Goal: Task Accomplishment & Management: Manage account settings

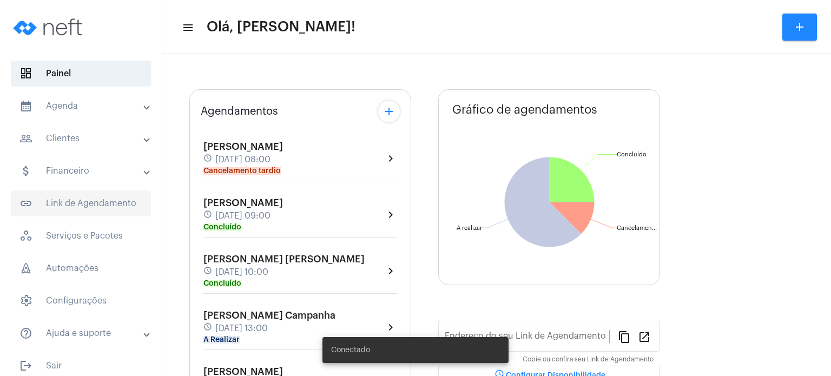
type input "[URL][DOMAIN_NAME]"
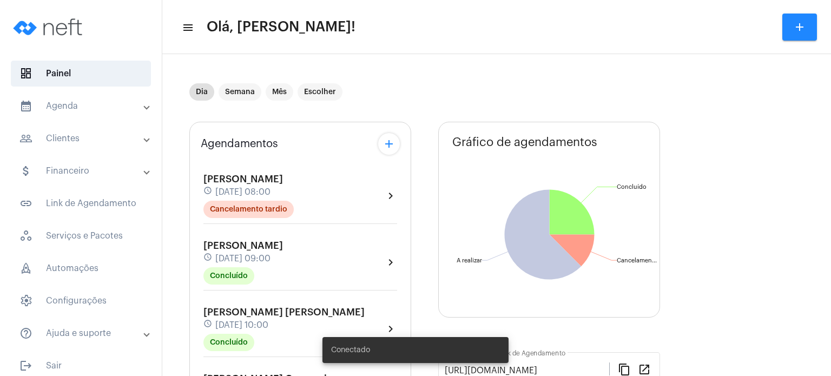
click at [95, 133] on mat-panel-title "people_outline Clientes" at bounding box center [81, 138] width 125 height 13
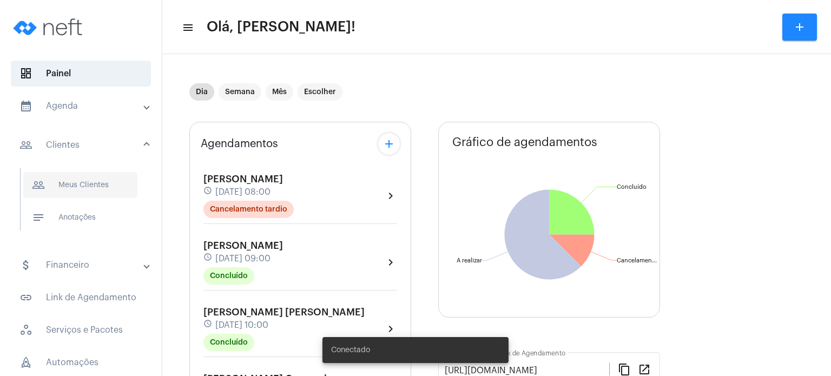
click at [84, 175] on span "people_outline Meus Clientes" at bounding box center [80, 185] width 114 height 26
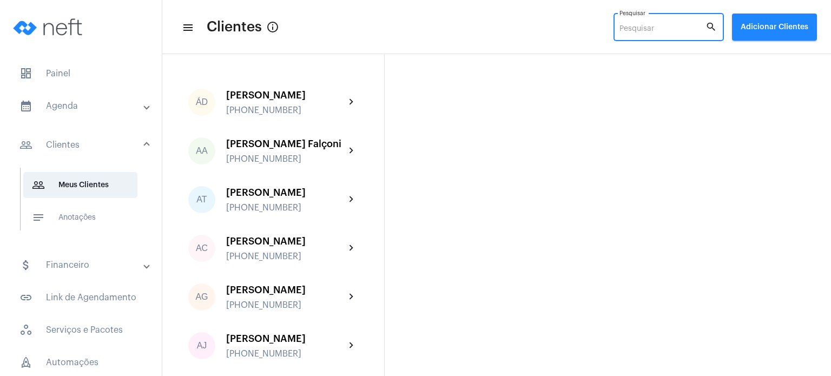
click at [636, 28] on input "Pesquisar" at bounding box center [662, 29] width 86 height 9
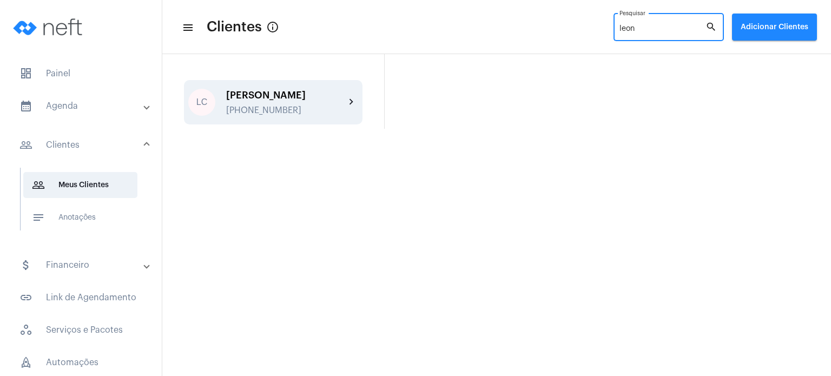
type input "leon"
click at [296, 110] on div "[PERSON_NAME] [PHONE_NUMBER]" at bounding box center [285, 102] width 119 height 25
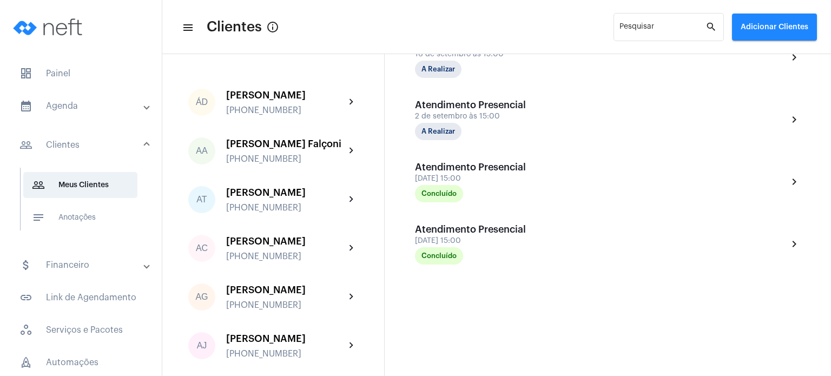
scroll to position [311, 0]
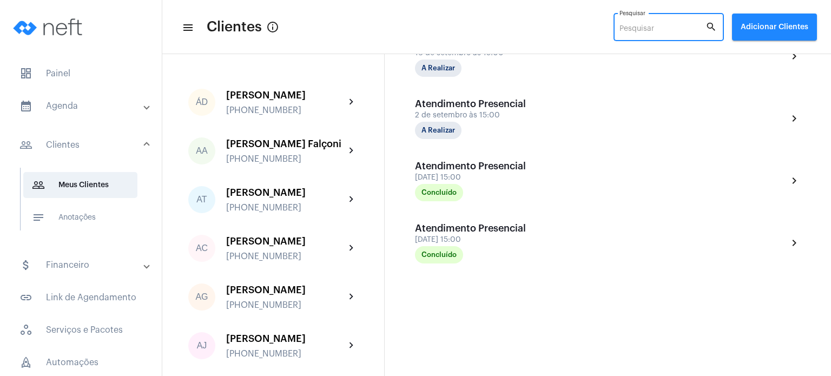
click at [649, 25] on input "Pesquisar" at bounding box center [662, 29] width 86 height 9
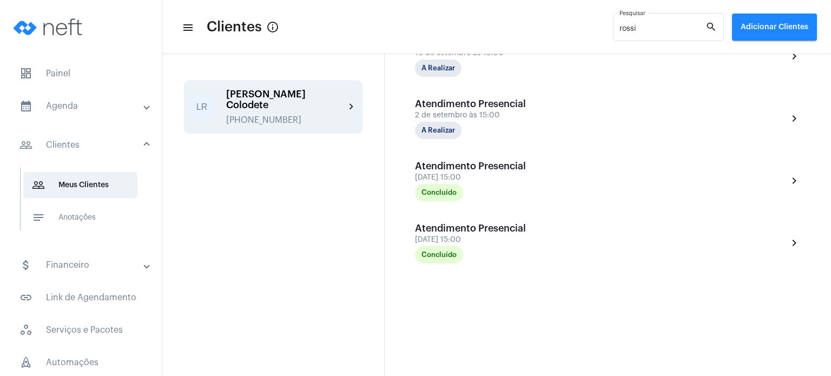
click at [324, 97] on div "[PERSON_NAME] Colodete" at bounding box center [285, 100] width 119 height 22
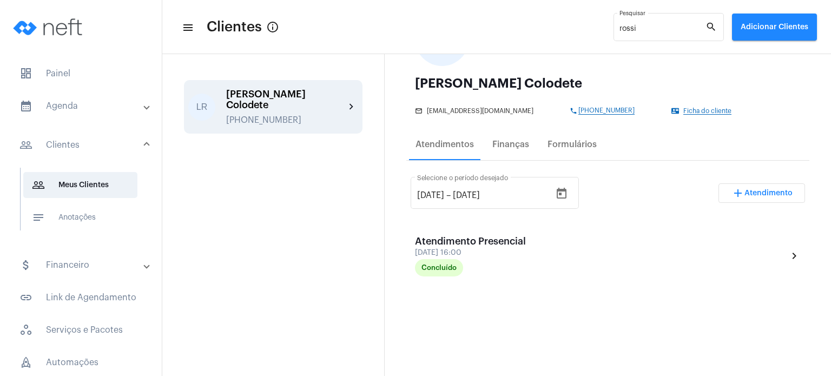
scroll to position [191, 0]
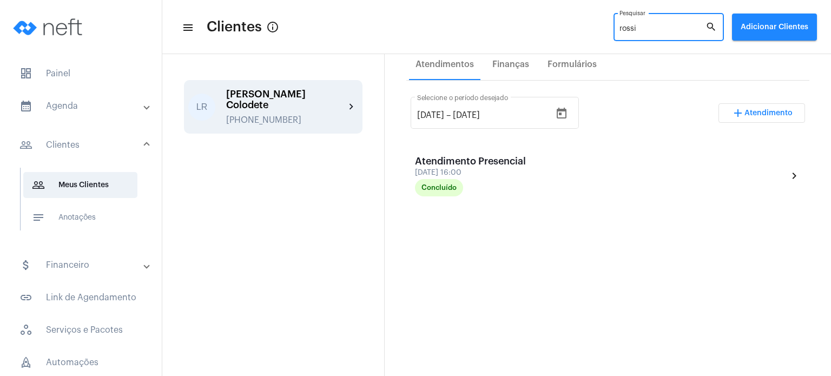
click at [645, 28] on input "rossi" at bounding box center [662, 29] width 86 height 9
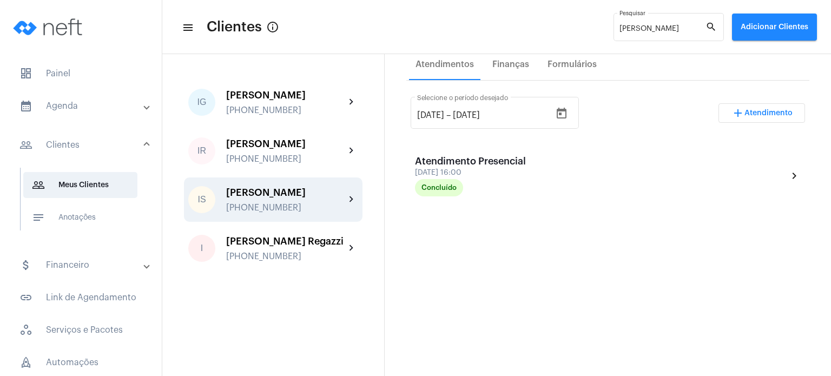
click at [315, 197] on div "[PERSON_NAME]" at bounding box center [285, 192] width 119 height 11
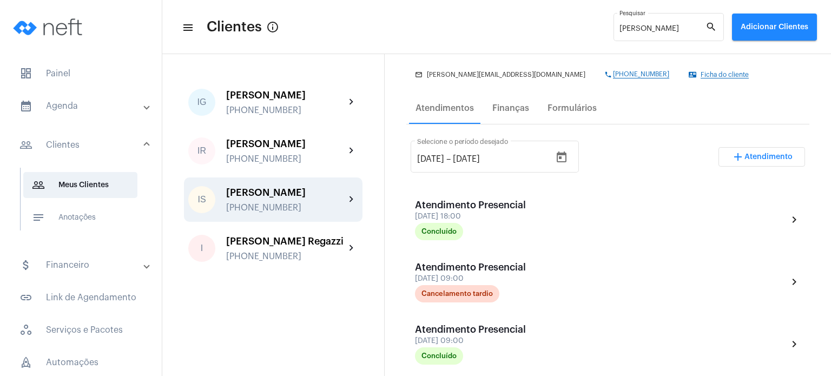
scroll to position [193, 0]
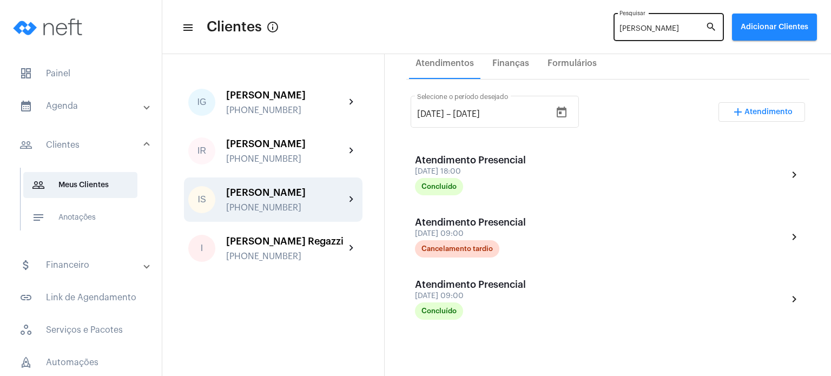
click at [646, 34] on div "[PERSON_NAME]" at bounding box center [662, 26] width 86 height 30
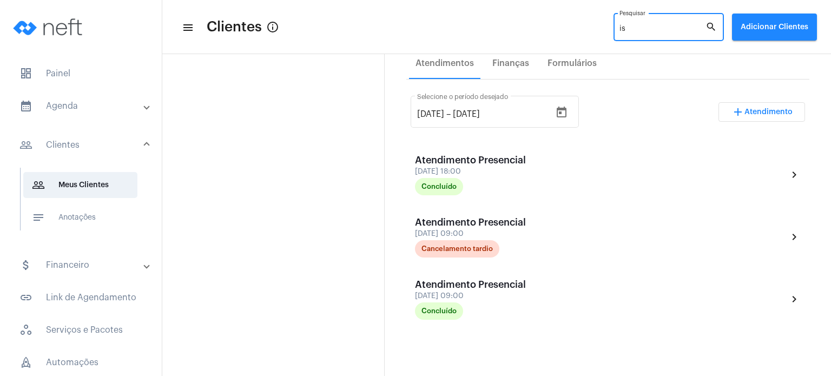
type input "i"
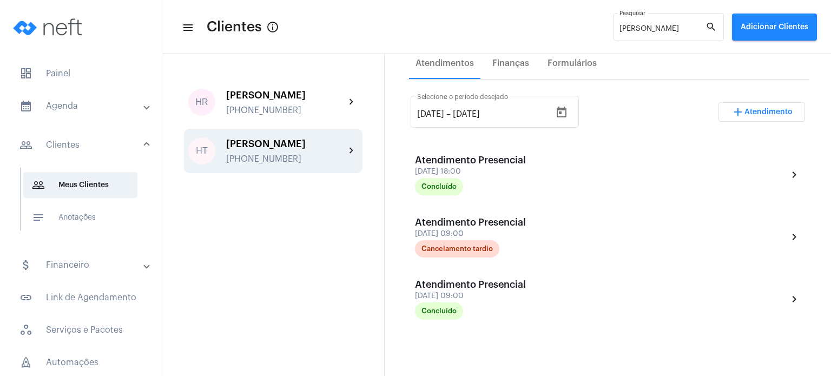
click at [306, 156] on div "[PHONE_NUMBER]" at bounding box center [285, 159] width 119 height 10
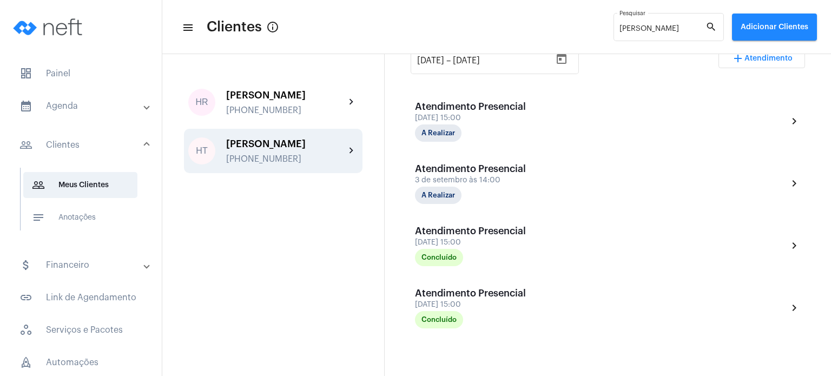
scroll to position [261, 0]
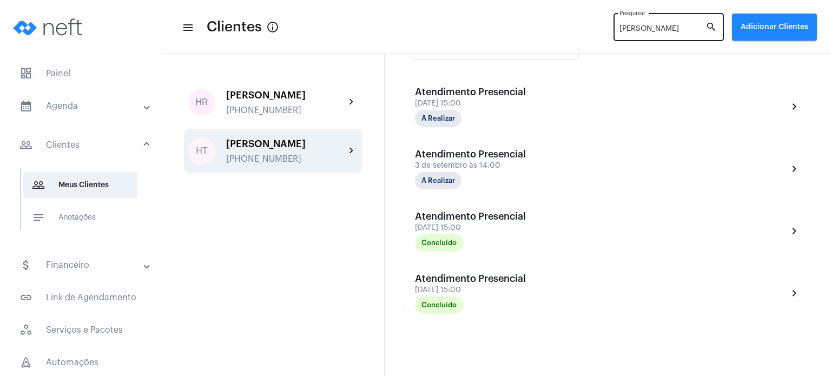
click at [631, 25] on input "[PERSON_NAME]" at bounding box center [662, 29] width 86 height 9
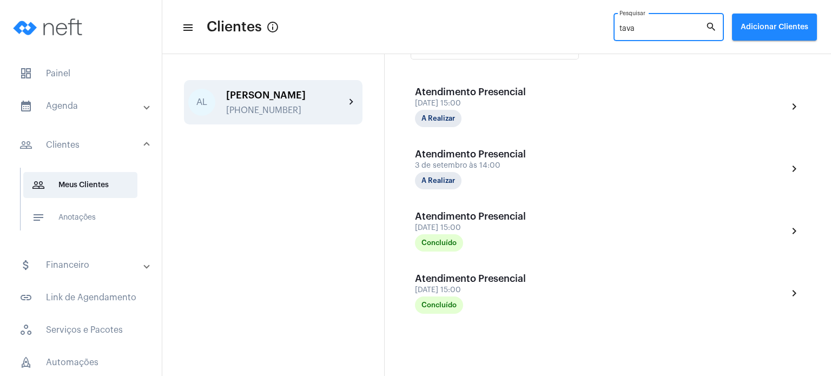
type input "tava"
click at [319, 101] on div "[PERSON_NAME]" at bounding box center [285, 95] width 119 height 11
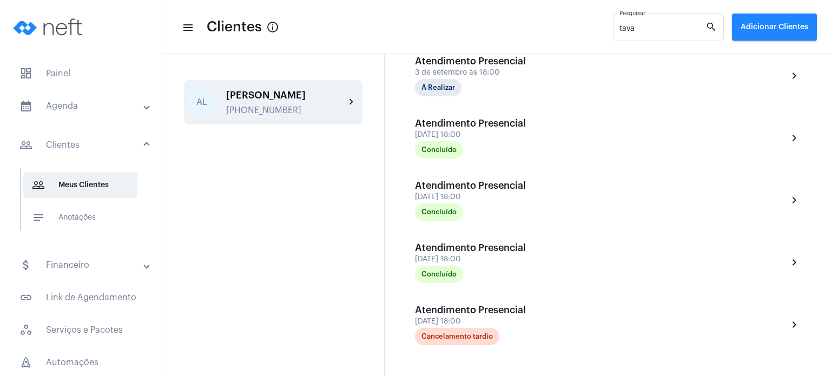
scroll to position [353, 0]
click at [69, 69] on span "dashboard Painel" at bounding box center [81, 74] width 140 height 26
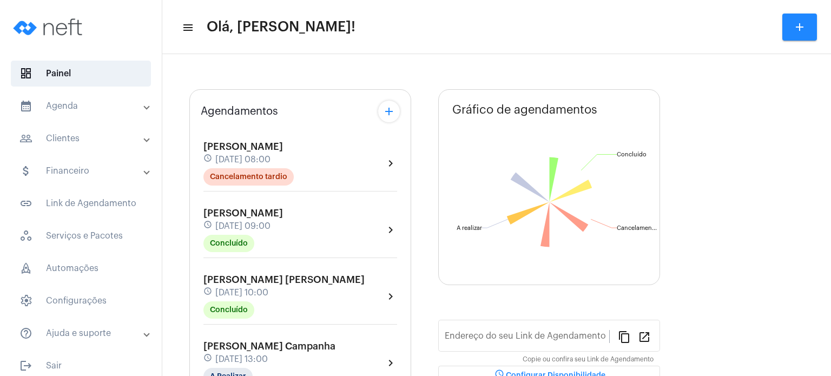
type input "[URL][DOMAIN_NAME]"
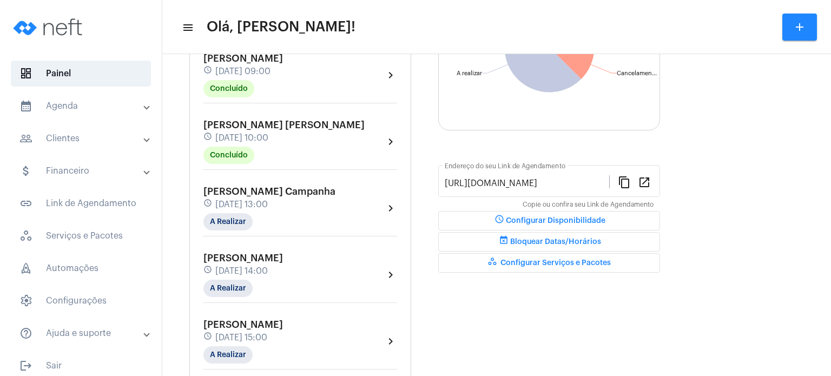
scroll to position [195, 0]
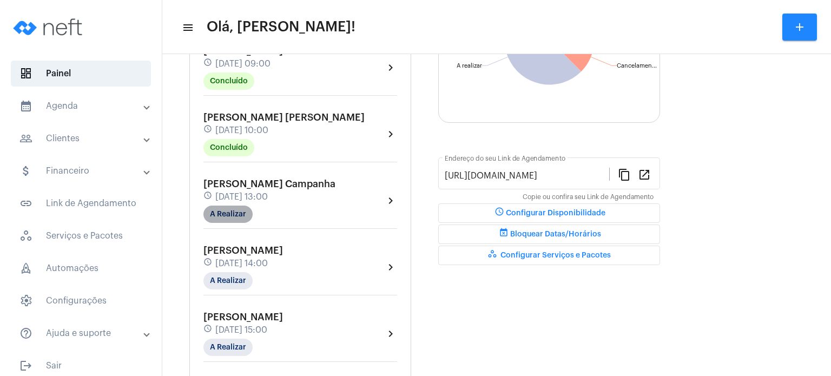
click at [223, 220] on mat-chip "A Realizar" at bounding box center [227, 214] width 49 height 17
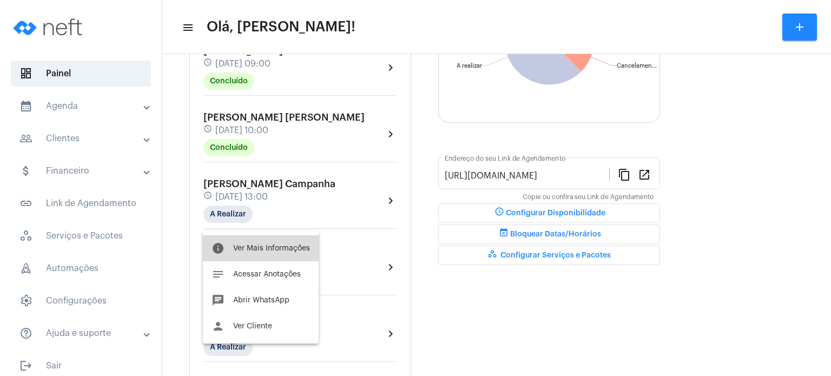
click at [247, 247] on span "Ver Mais Informações" at bounding box center [271, 249] width 77 height 8
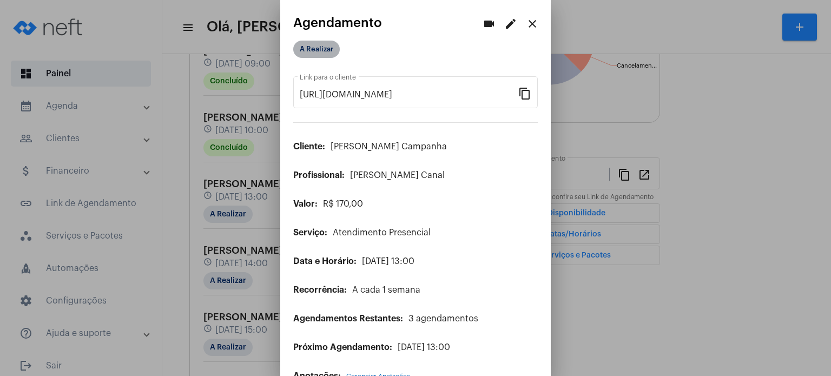
click at [327, 49] on mat-chip "A Realizar" at bounding box center [316, 49] width 47 height 17
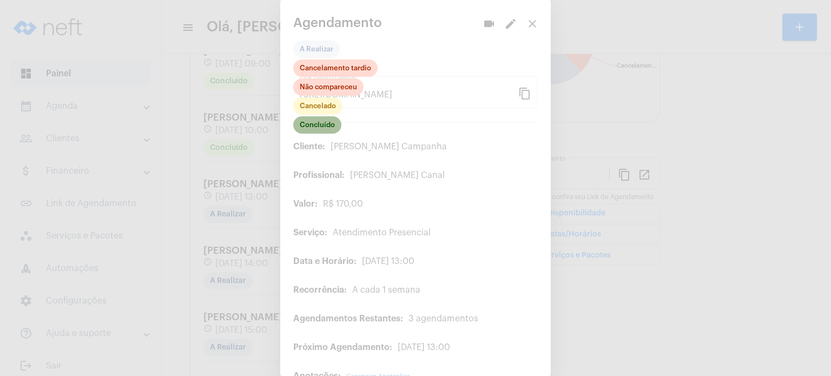
click at [327, 132] on mat-chip "Concluído" at bounding box center [317, 124] width 48 height 17
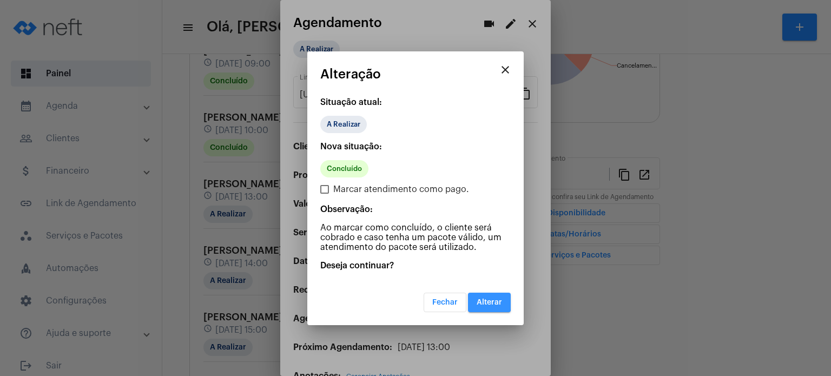
click at [483, 300] on span "Alterar" at bounding box center [489, 303] width 25 height 8
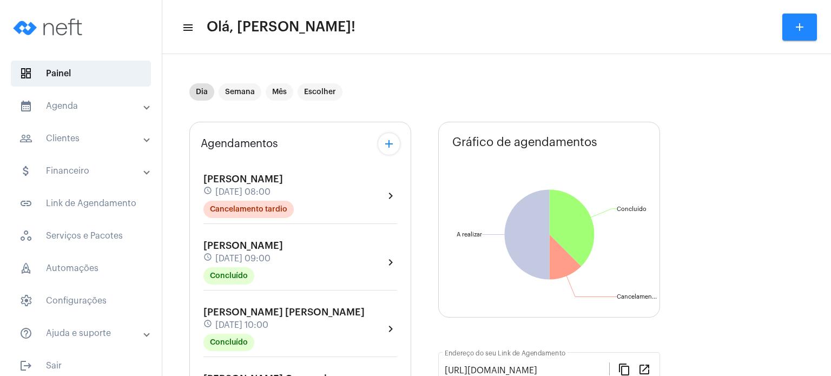
click at [78, 96] on mat-expansion-panel-header "calendar_month_outlined Agenda" at bounding box center [83, 106] width 155 height 26
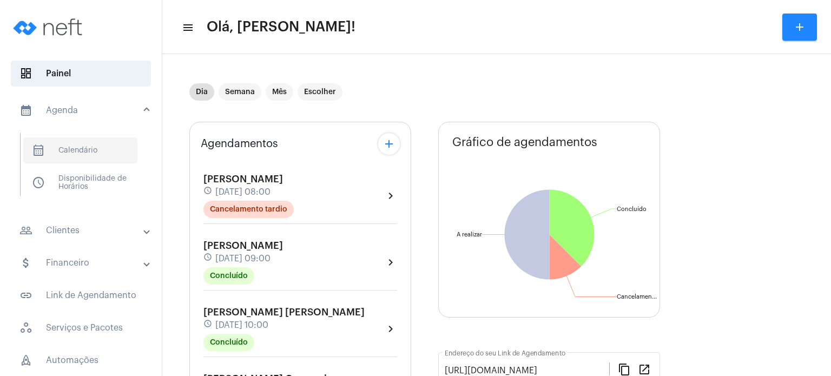
click at [84, 138] on span "calendar_month_outlined Calendário" at bounding box center [80, 150] width 114 height 26
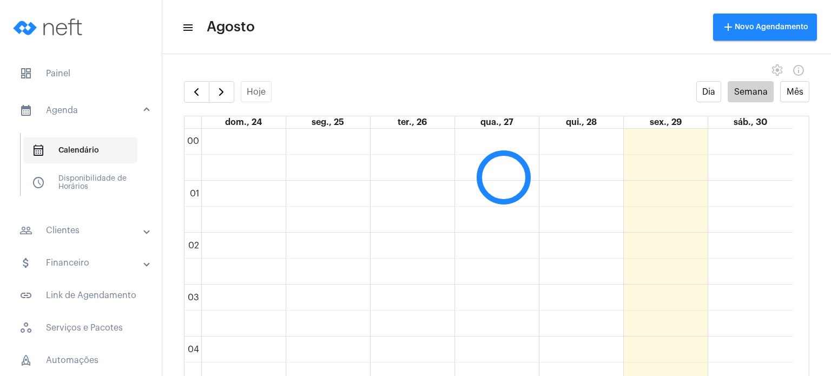
scroll to position [312, 0]
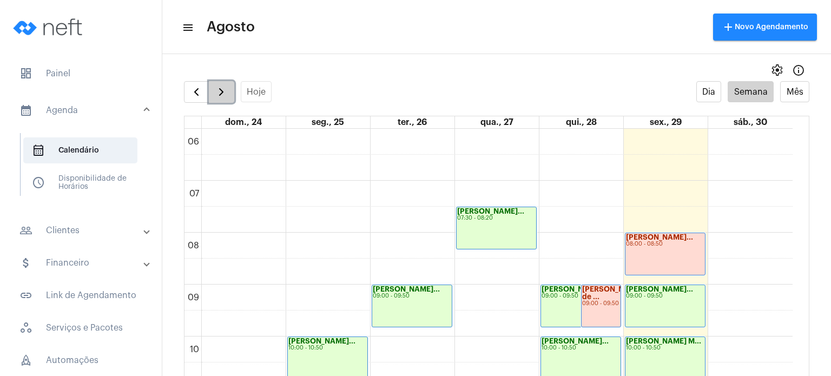
click at [225, 94] on span "button" at bounding box center [221, 91] width 13 height 13
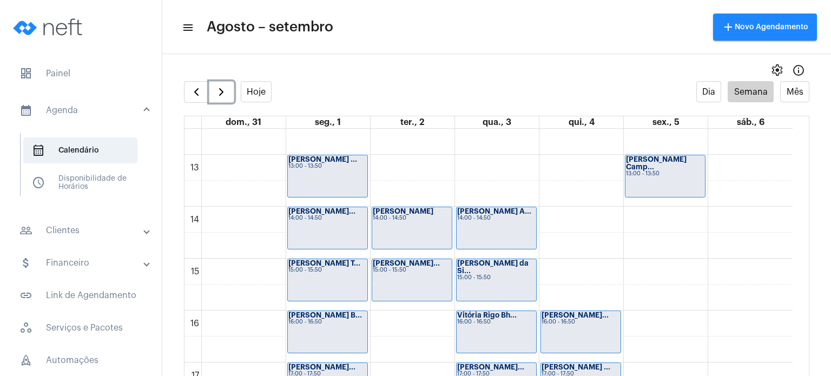
scroll to position [630, 0]
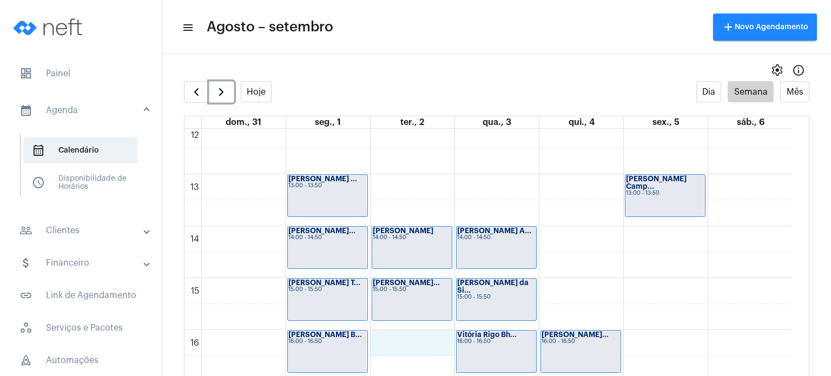
click at [419, 341] on div "00 01 02 03 04 05 06 07 08 09 10 11 12 13 14 15 16 17 18 19 20 21 22 23 [PERSON…" at bounding box center [488, 122] width 608 height 1246
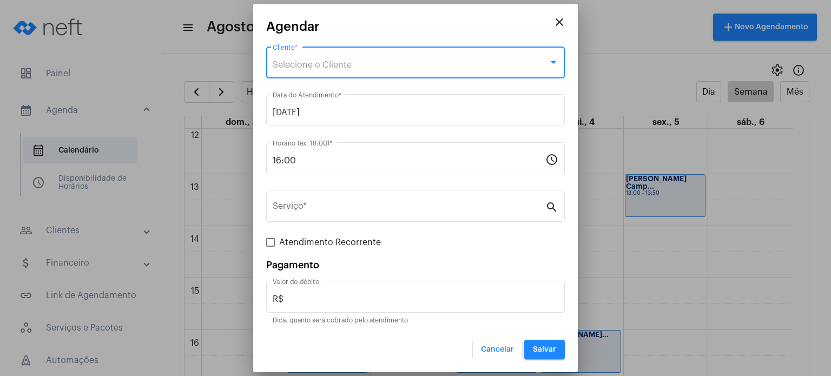
click at [421, 66] on div "Selecione o Cliente" at bounding box center [411, 65] width 276 height 10
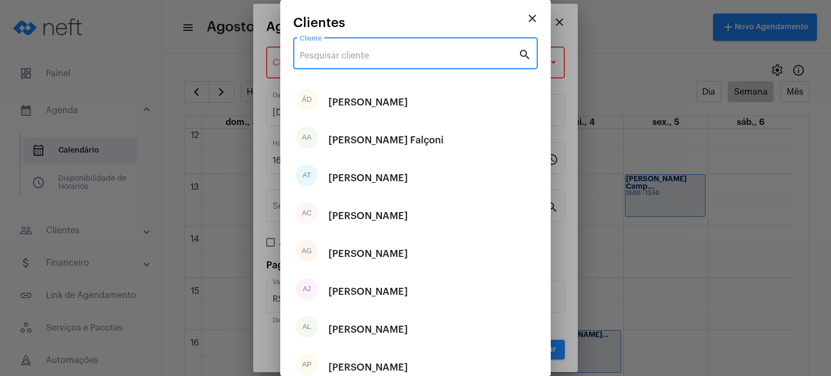
click at [420, 61] on div "Cliente" at bounding box center [409, 52] width 219 height 34
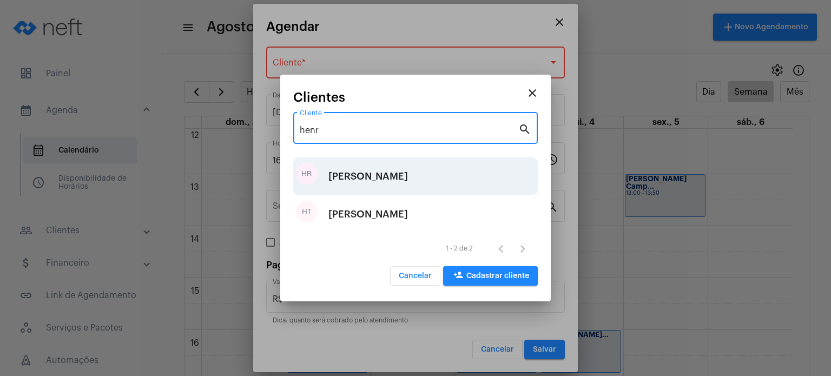
type input "henr"
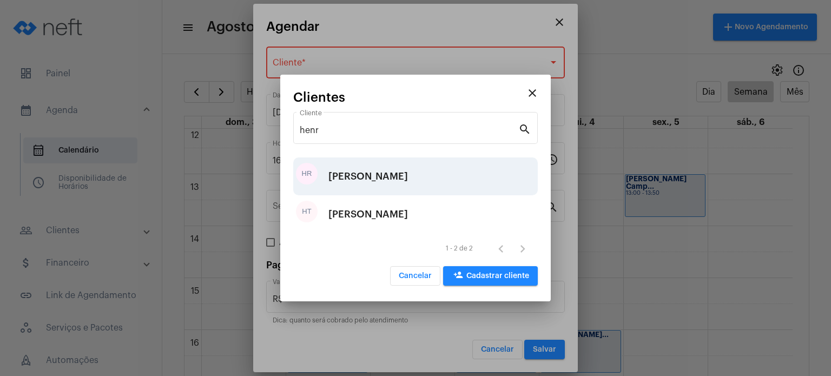
click at [377, 182] on div "[PERSON_NAME]" at bounding box center [368, 176] width 80 height 32
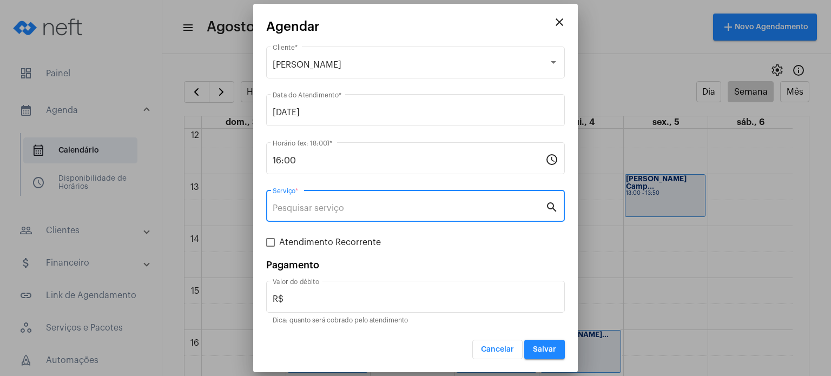
click at [338, 211] on input "Serviço *" at bounding box center [409, 208] width 273 height 10
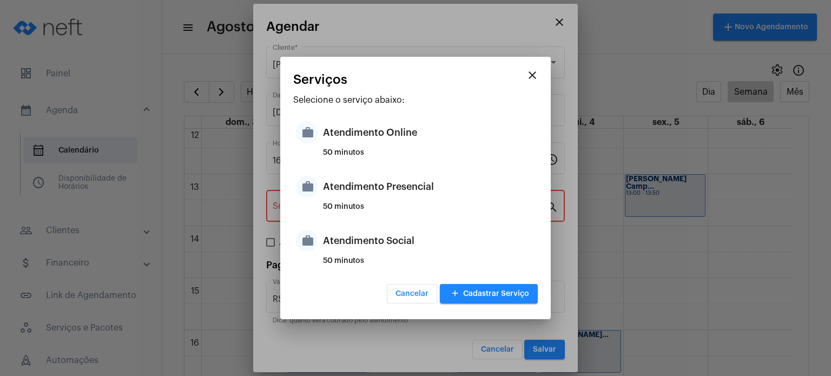
click at [338, 211] on div "50 minutos" at bounding box center [429, 211] width 212 height 16
type input "Atendimento Presencial"
type input "R$ 170"
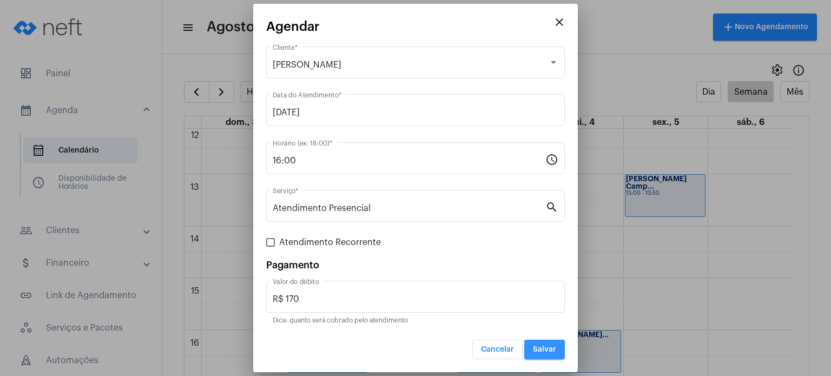
click at [546, 358] on button "Salvar" at bounding box center [544, 349] width 41 height 19
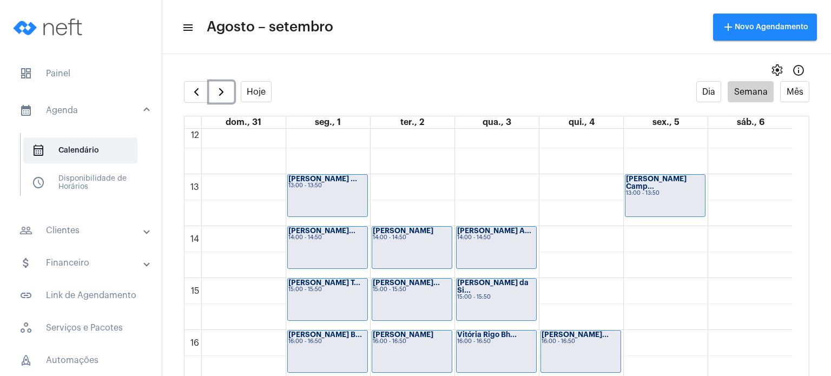
click at [504, 337] on strong "Vitória Rigo Bh..." at bounding box center [487, 334] width 60 height 7
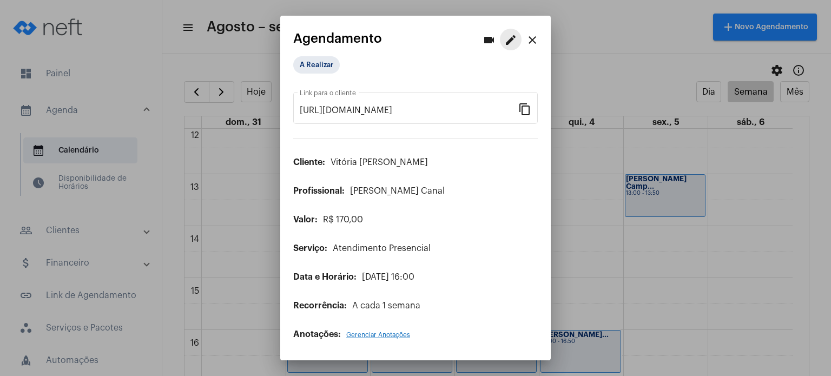
click at [517, 35] on mat-icon "edit" at bounding box center [510, 40] width 13 height 13
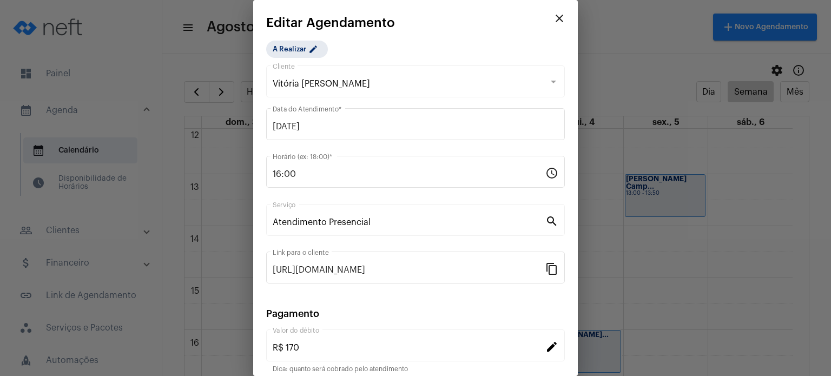
scroll to position [88, 0]
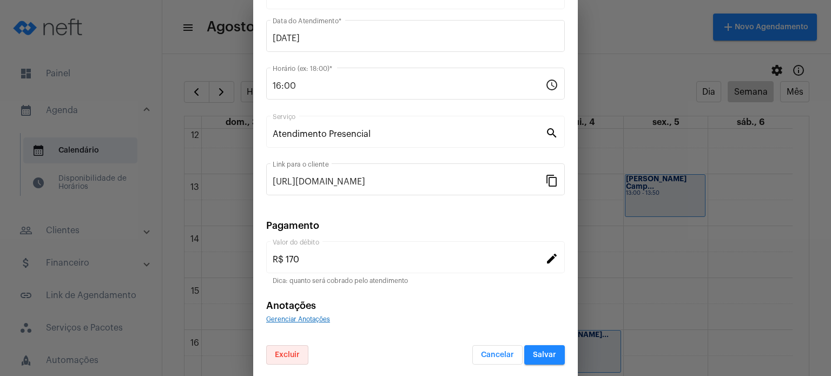
click at [283, 359] on button "Excluir" at bounding box center [287, 354] width 42 height 19
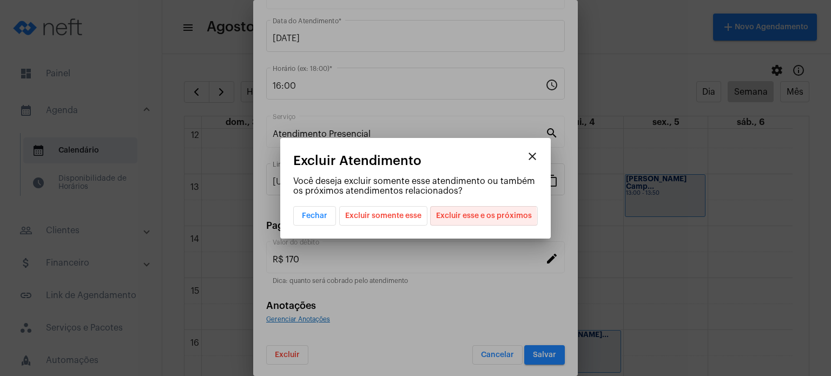
click at [458, 218] on span "Excluir esse e os próximos" at bounding box center [484, 216] width 96 height 18
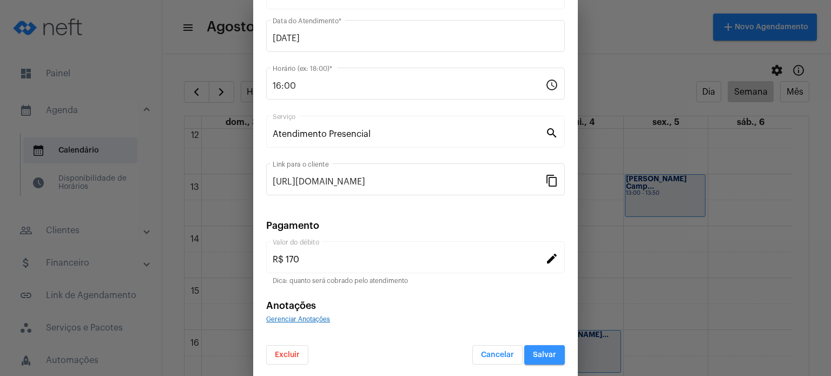
click at [533, 352] on span "Salvar" at bounding box center [544, 355] width 23 height 8
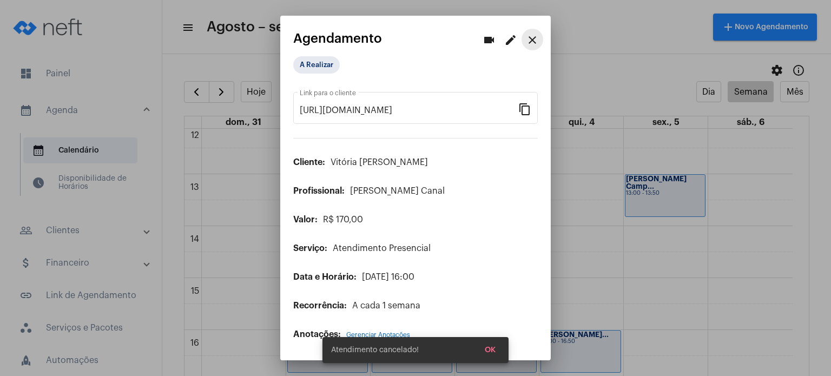
click at [526, 38] on mat-icon "close" at bounding box center [532, 40] width 13 height 13
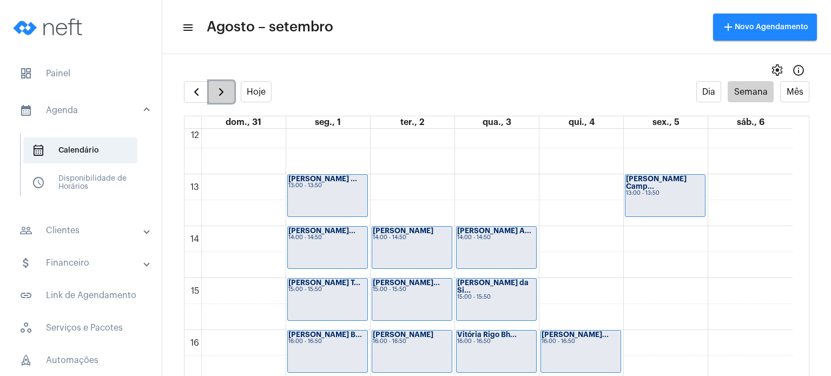
click at [215, 90] on span "button" at bounding box center [221, 91] width 13 height 13
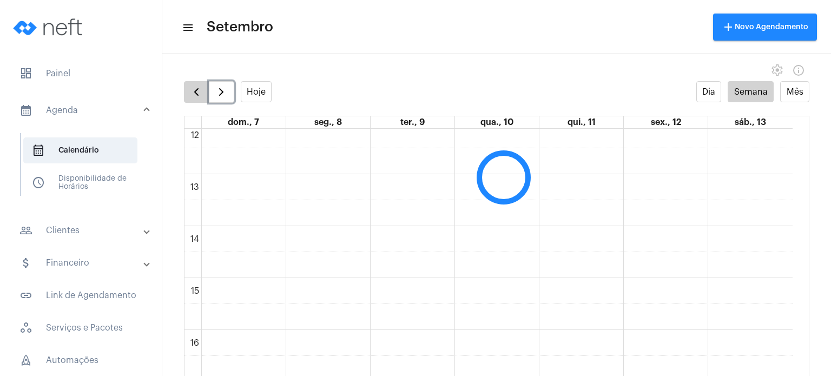
scroll to position [313, 0]
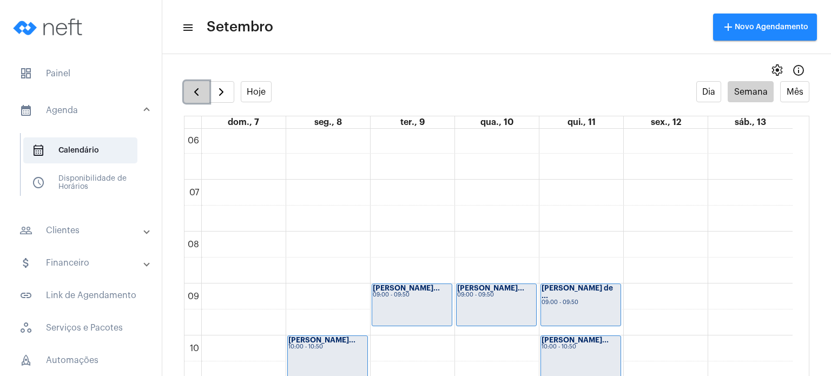
click at [200, 93] on span "button" at bounding box center [196, 91] width 13 height 13
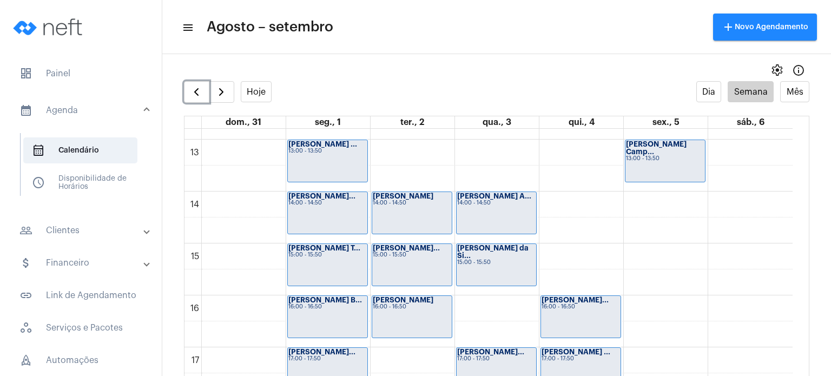
scroll to position [673, 0]
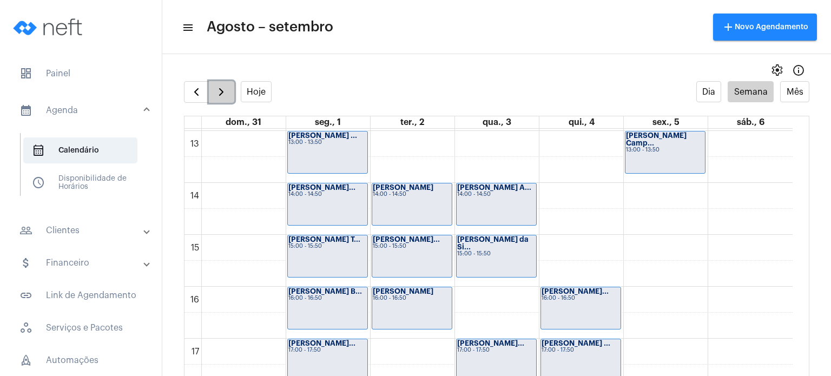
click at [228, 87] on button "button" at bounding box center [221, 92] width 25 height 22
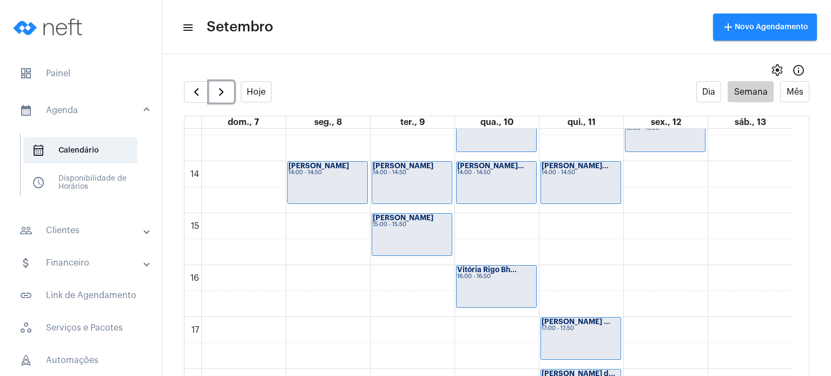
scroll to position [689, 0]
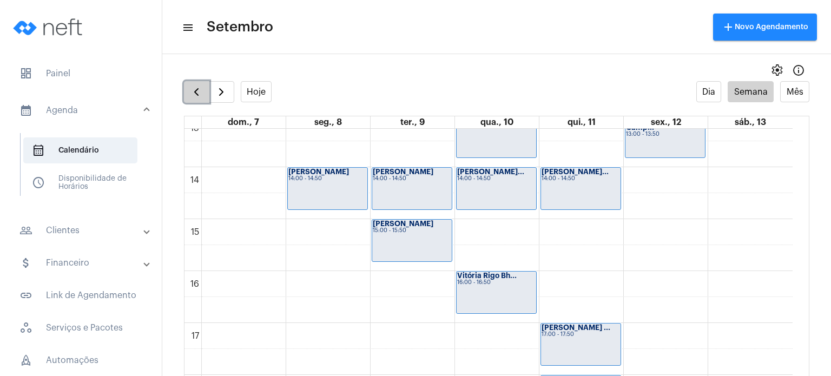
click at [196, 93] on span "button" at bounding box center [196, 91] width 13 height 13
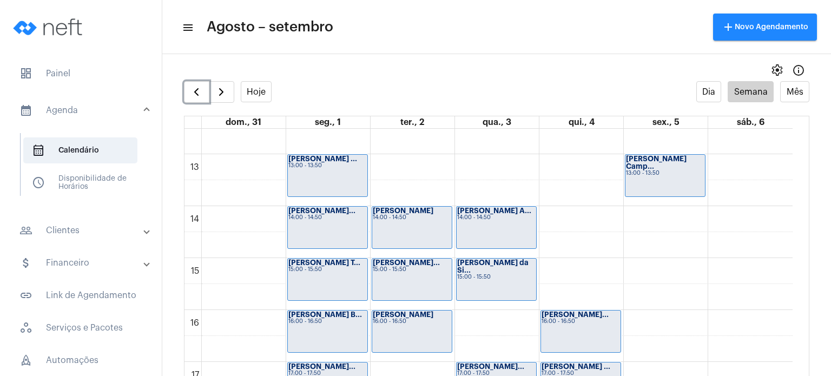
scroll to position [652, 0]
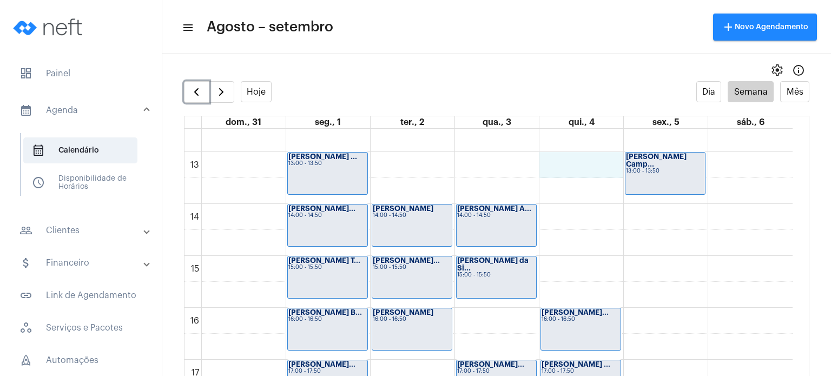
click at [573, 163] on div "00 01 02 03 04 05 06 07 08 09 10 11 12 13 14 15 16 17 18 19 20 21 22 23 [PERSON…" at bounding box center [488, 100] width 608 height 1246
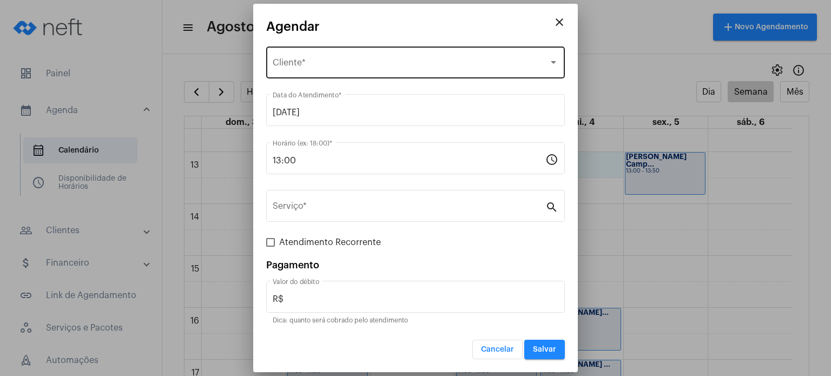
click at [456, 59] on div "Selecione o Cliente Cliente *" at bounding box center [416, 61] width 286 height 34
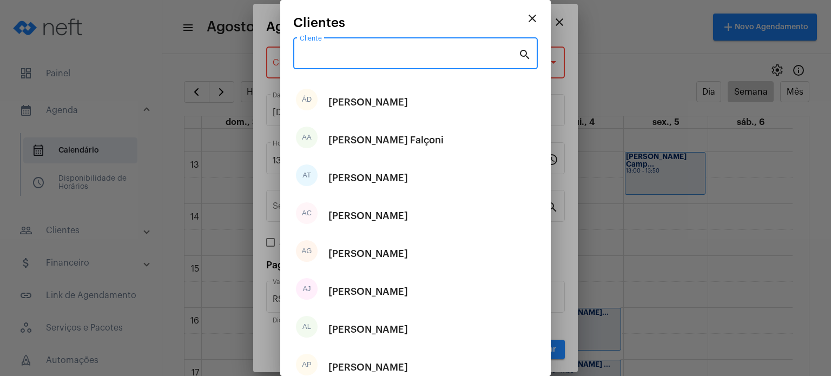
click at [456, 59] on input "Cliente" at bounding box center [409, 56] width 219 height 10
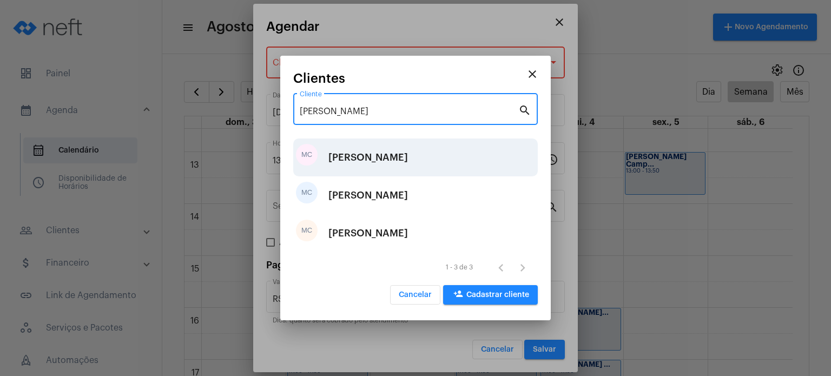
type input "[PERSON_NAME]"
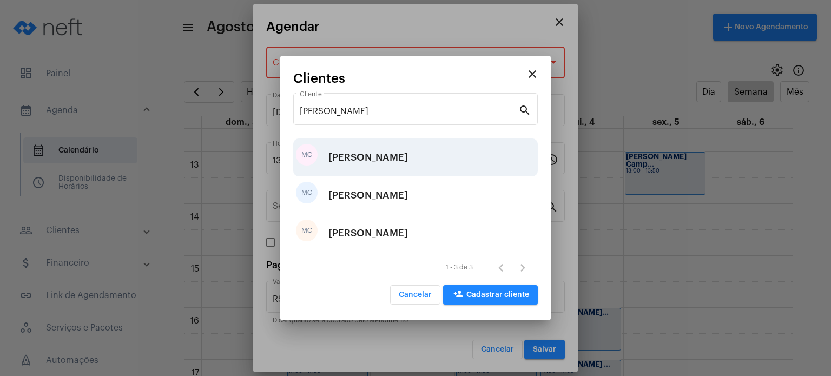
click at [408, 149] on div "[PERSON_NAME]" at bounding box center [368, 157] width 80 height 32
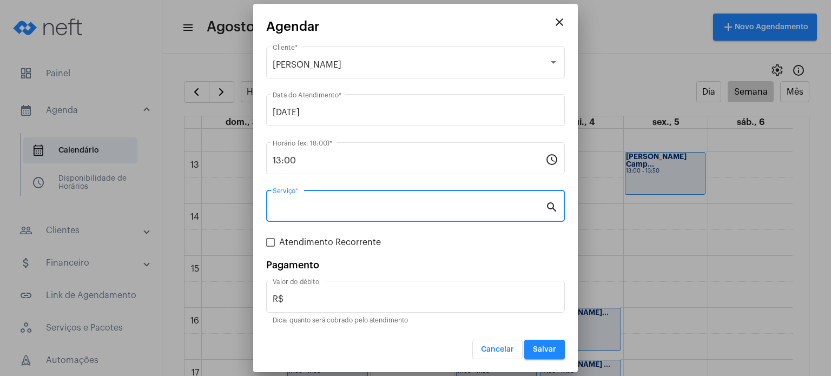
click at [357, 204] on input "Serviço *" at bounding box center [409, 208] width 273 height 10
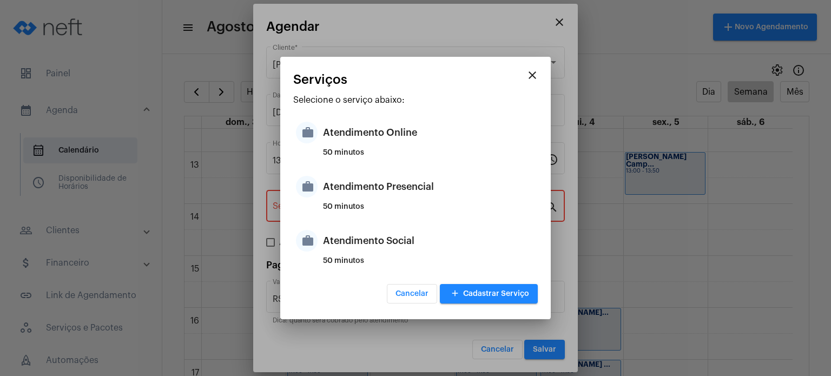
click at [357, 204] on div "50 minutos" at bounding box center [429, 211] width 212 height 16
type input "Atendimento Presencial"
type input "R$ 170"
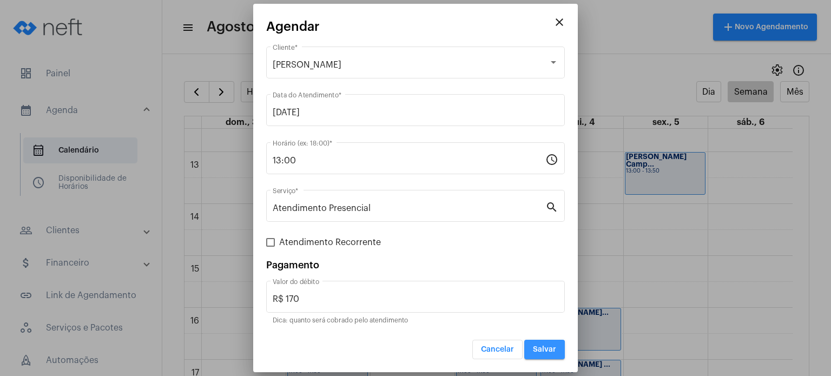
click at [541, 349] on span "Salvar" at bounding box center [544, 350] width 23 height 8
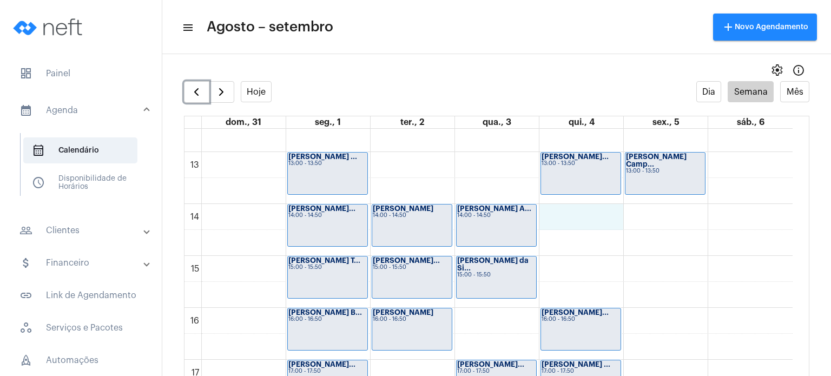
click at [589, 217] on div "00 01 02 03 04 05 06 07 08 09 10 11 12 13 14 15 16 17 18 19 20 21 22 23 [PERSON…" at bounding box center [488, 100] width 608 height 1246
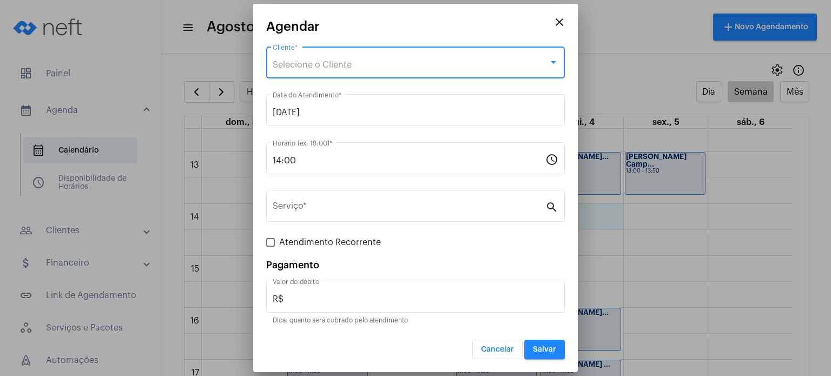
click at [527, 63] on div "Selecione o Cliente" at bounding box center [411, 65] width 276 height 10
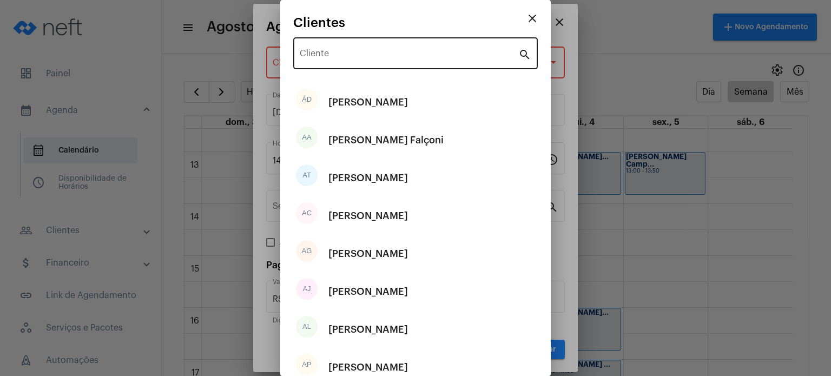
click at [500, 50] on div "Cliente" at bounding box center [409, 52] width 219 height 34
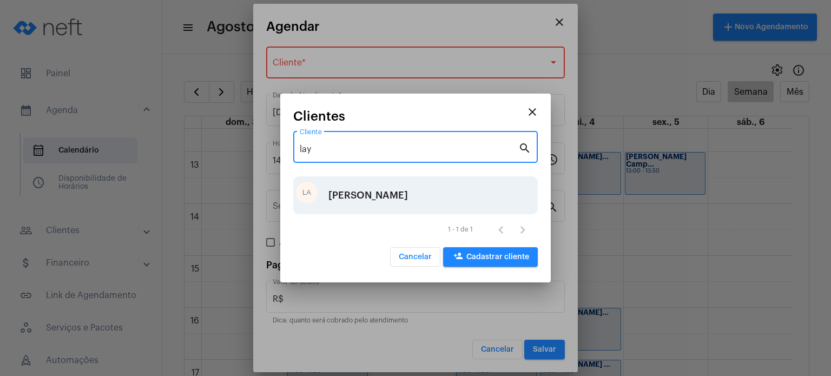
type input "lay"
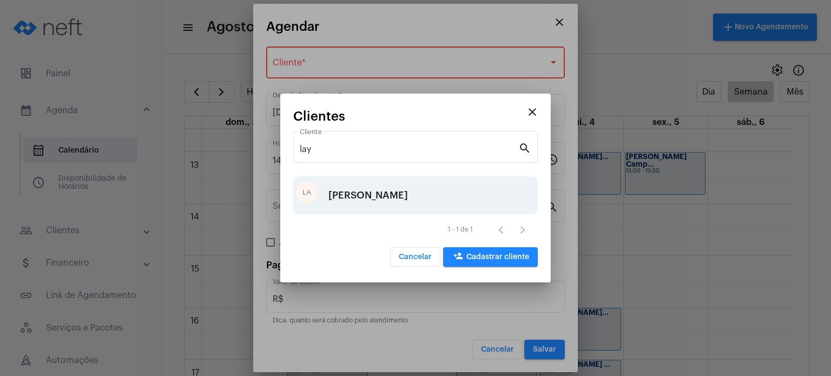
click at [413, 193] on div "LA [PERSON_NAME]" at bounding box center [415, 195] width 245 height 38
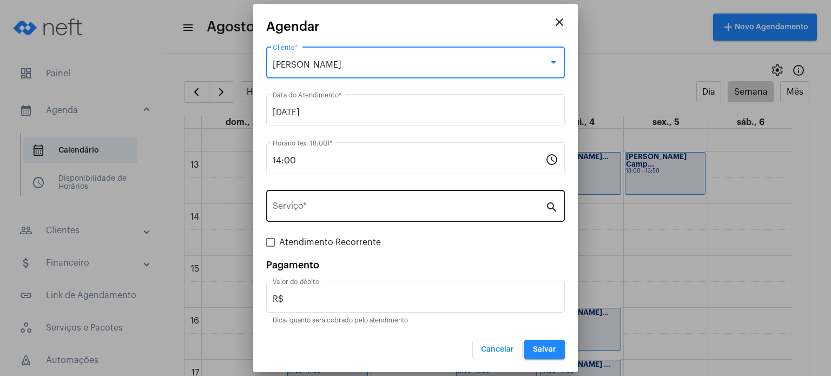
click at [367, 210] on input "Serviço *" at bounding box center [409, 208] width 273 height 10
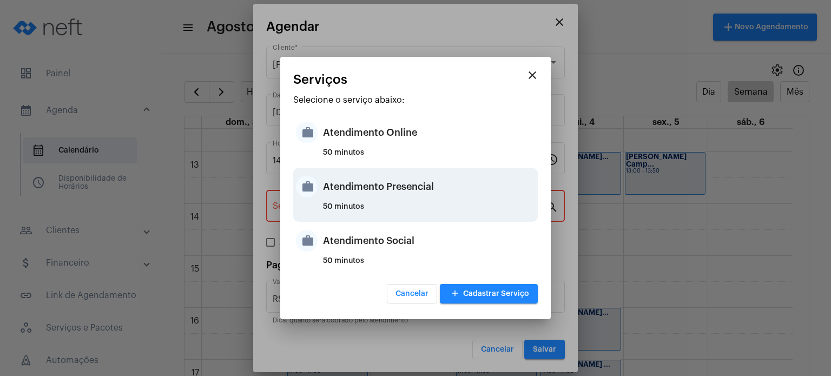
click at [367, 212] on div "50 minutos" at bounding box center [429, 211] width 212 height 16
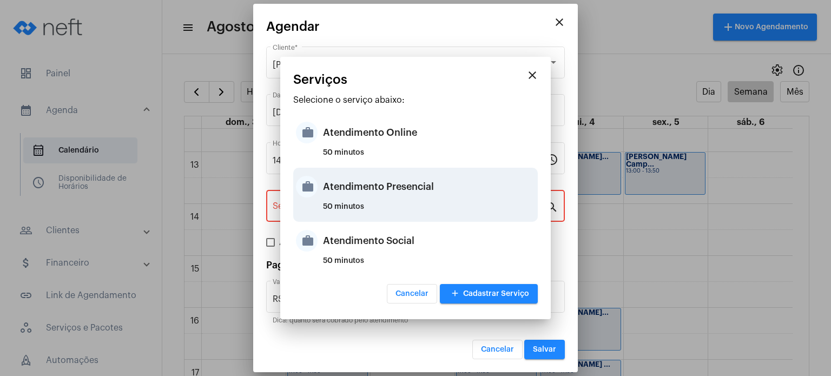
type input "Atendimento Presencial"
type input "R$ 170"
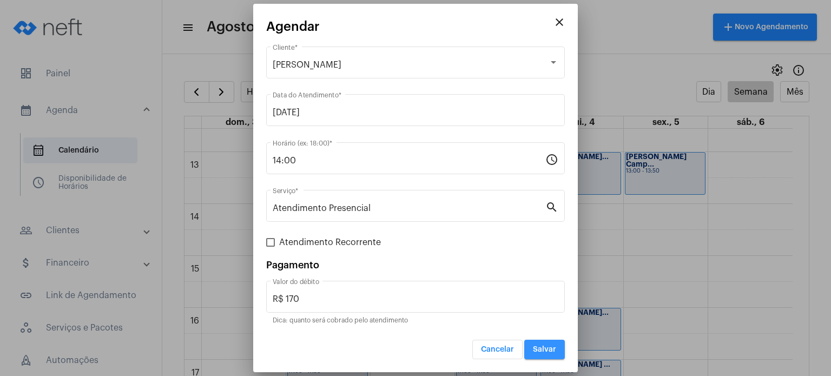
click at [556, 344] on button "Salvar" at bounding box center [544, 349] width 41 height 19
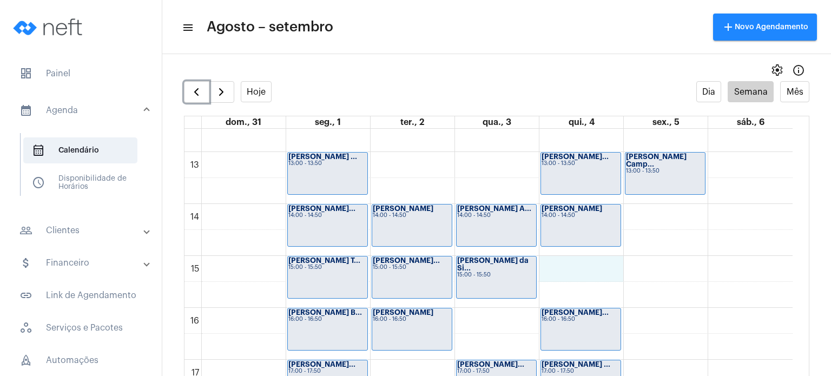
click at [576, 265] on div "00 01 02 03 04 05 06 07 08 09 10 11 12 13 14 15 16 17 18 19 20 21 22 23 [PERSON…" at bounding box center [488, 100] width 608 height 1246
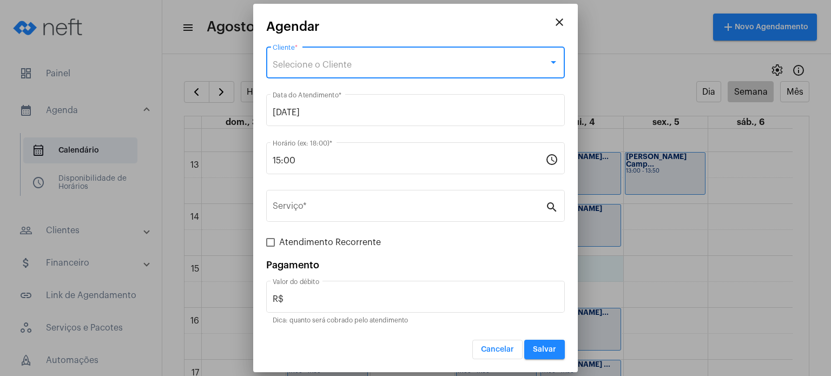
click at [473, 60] on div "Selecione o Cliente" at bounding box center [411, 65] width 276 height 10
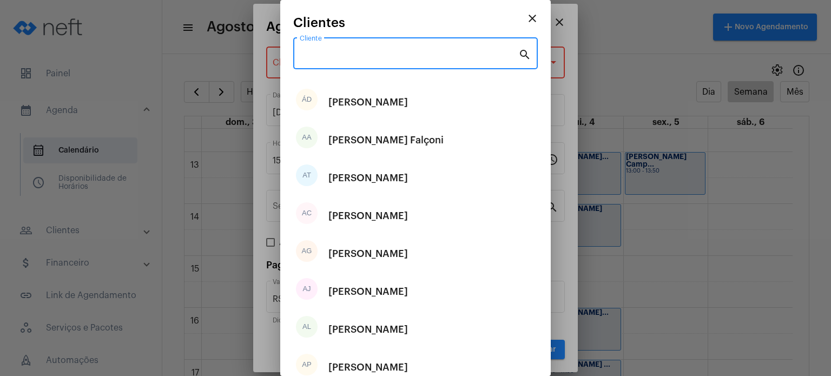
click at [473, 60] on input "Cliente" at bounding box center [409, 56] width 219 height 10
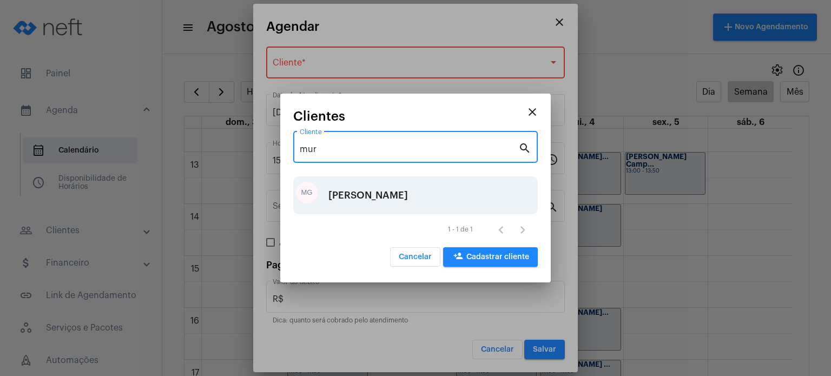
type input "mur"
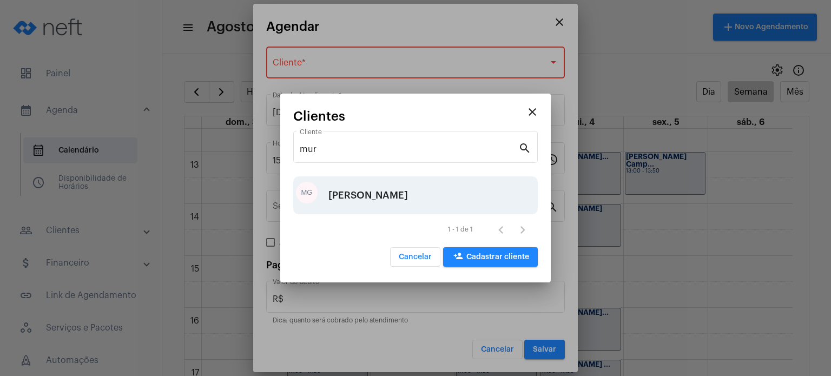
click at [408, 193] on div "[PERSON_NAME]" at bounding box center [368, 195] width 80 height 32
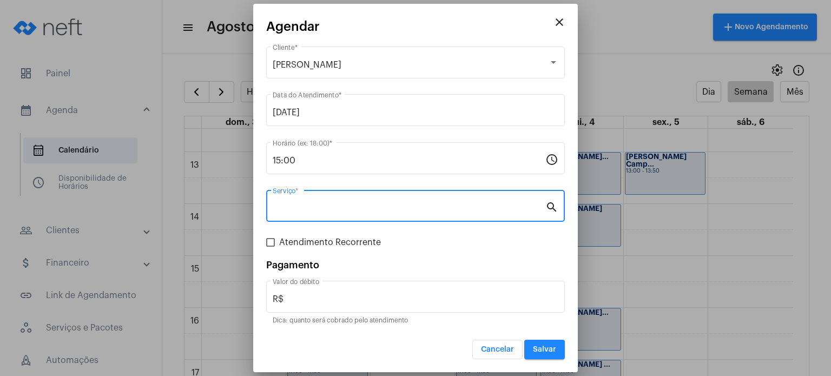
click at [483, 204] on input "Serviço *" at bounding box center [409, 208] width 273 height 10
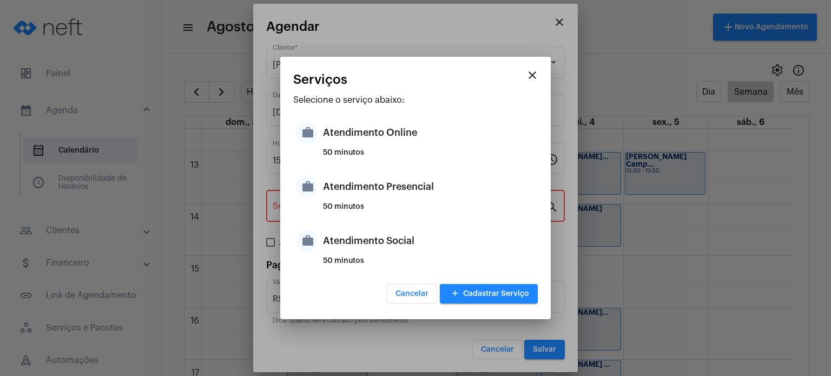
click at [556, 313] on div at bounding box center [415, 188] width 831 height 376
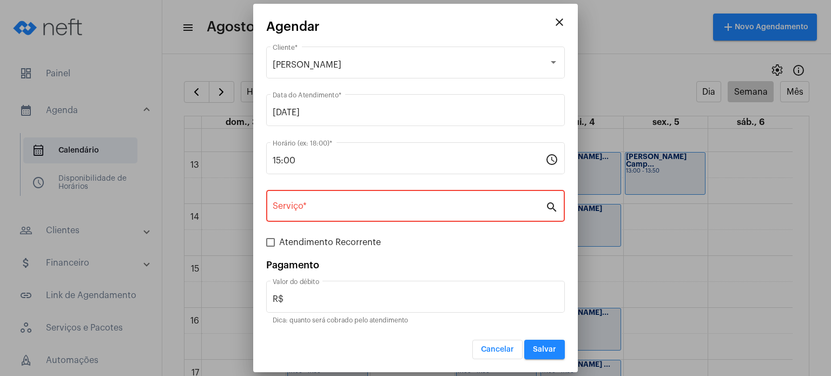
click at [465, 189] on div "Serviço *" at bounding box center [409, 205] width 273 height 34
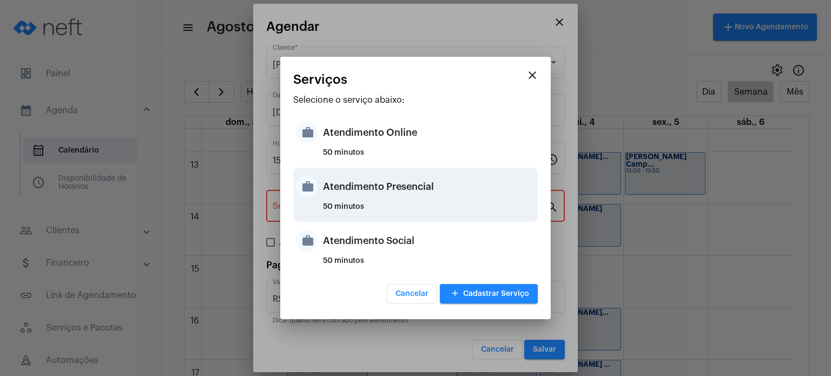
click at [408, 188] on div "Atendimento Presencial" at bounding box center [429, 186] width 212 height 32
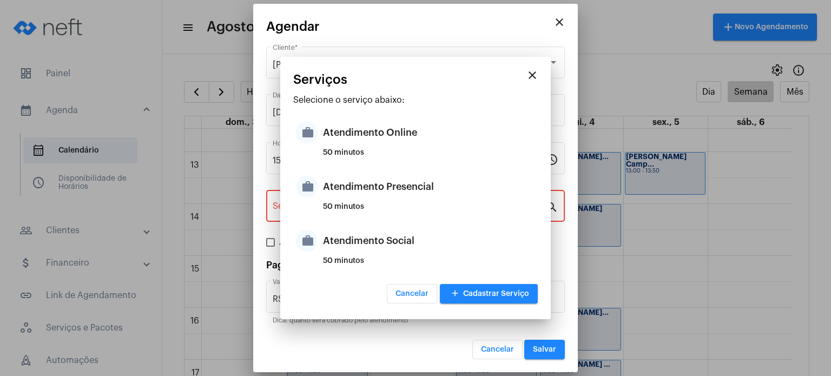
type input "Atendimento Presencial"
type input "R$ 170"
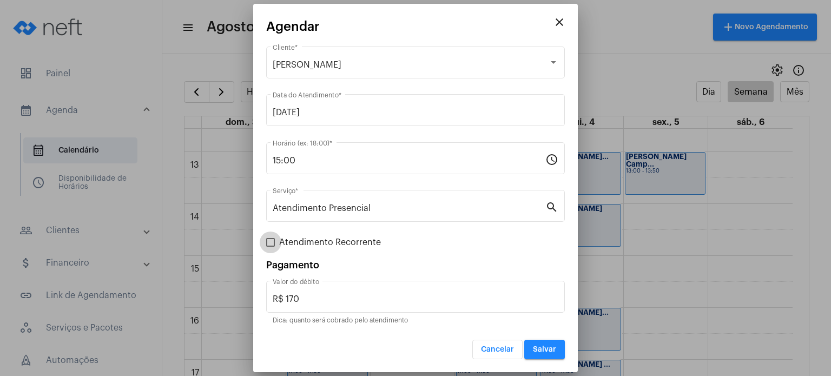
click at [314, 243] on span "Atendimento Recorrente" at bounding box center [330, 242] width 102 height 13
click at [270, 247] on input "Atendimento Recorrente" at bounding box center [270, 247] width 1 height 1
checkbox input "true"
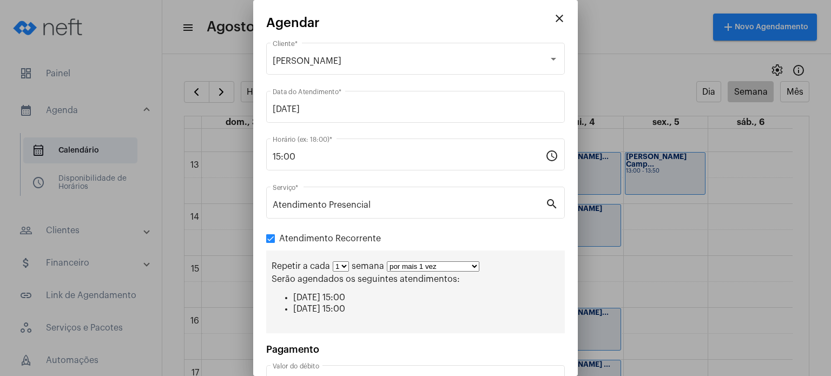
click at [404, 265] on select "por mais 1 vez por mais 2 vezes por mais 3 vezes por mais 4 vezes por mais 5 ve…" at bounding box center [433, 266] width 93 height 10
select select "5: 6"
click at [387, 261] on select "por mais 1 vez por mais 2 vezes por mais 3 vezes por mais 4 vezes por mais 5 ve…" at bounding box center [433, 266] width 93 height 10
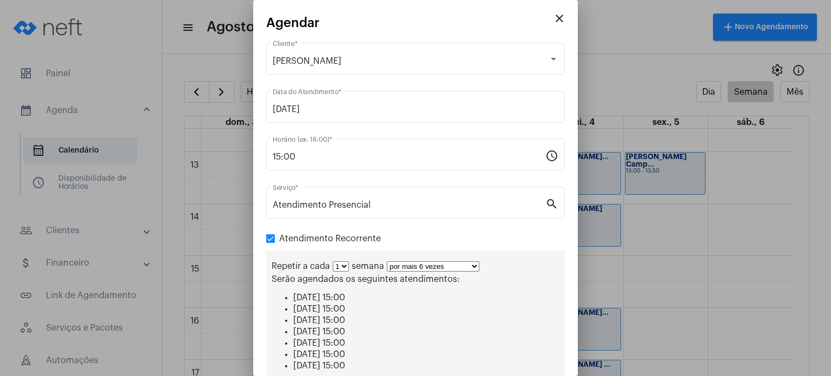
scroll to position [135, 0]
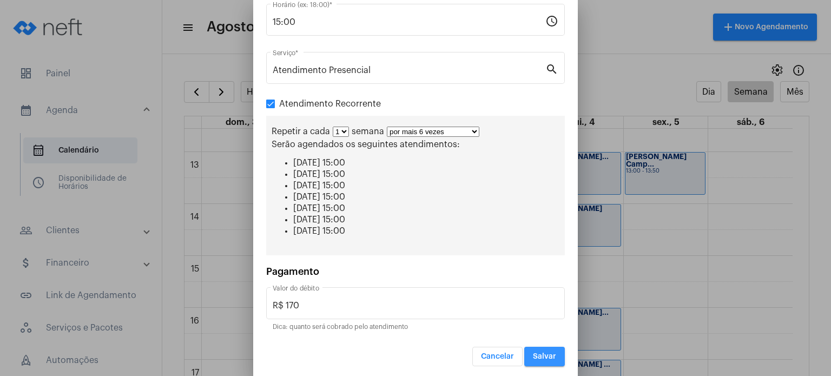
click at [545, 354] on span "Salvar" at bounding box center [544, 357] width 23 height 8
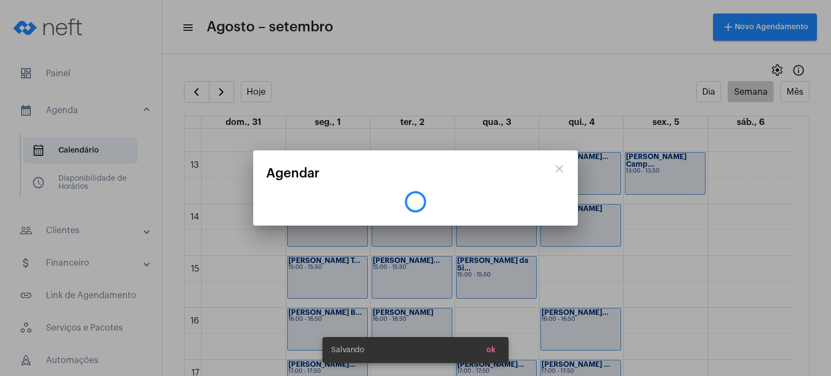
scroll to position [0, 0]
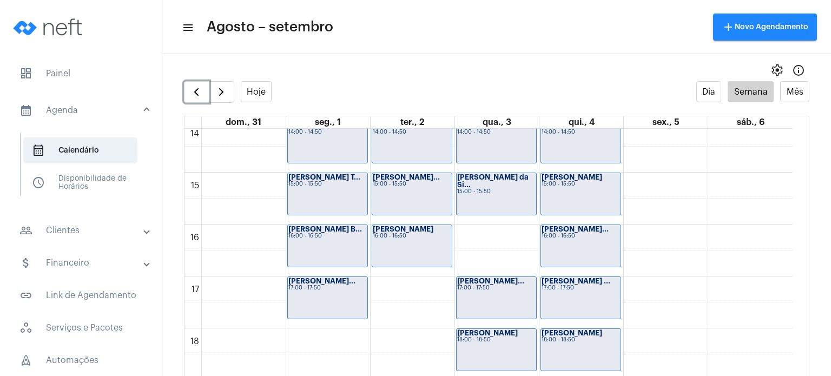
scroll to position [739, 0]
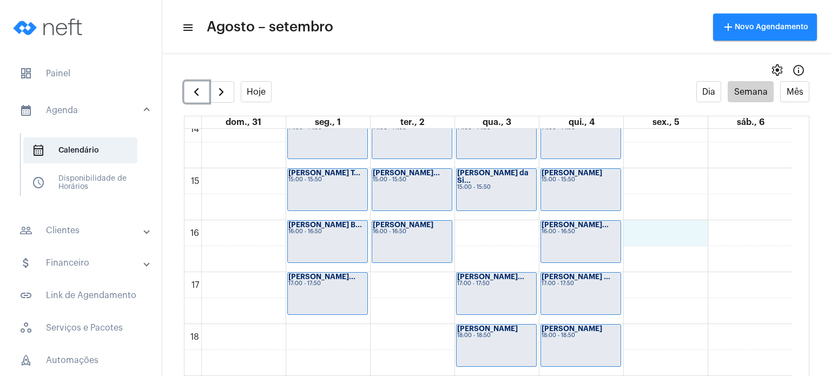
click at [662, 224] on div "00 01 02 03 04 05 06 07 08 09 10 11 12 13 14 15 16 17 18 19 20 21 22 23 [PERSON…" at bounding box center [488, 12] width 608 height 1246
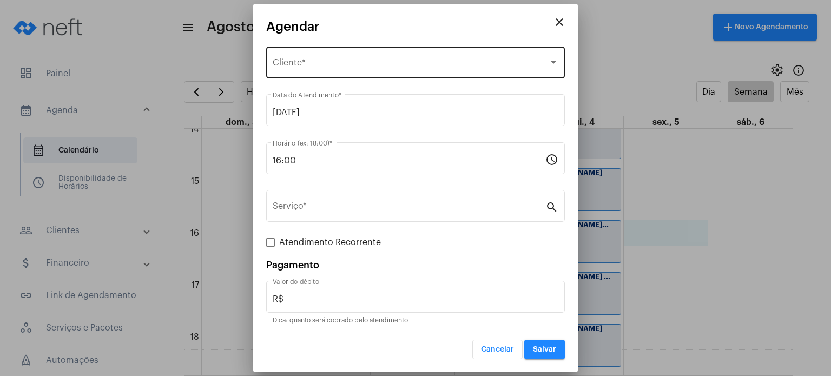
click at [487, 58] on div "Selecione o Cliente Cliente *" at bounding box center [416, 61] width 286 height 34
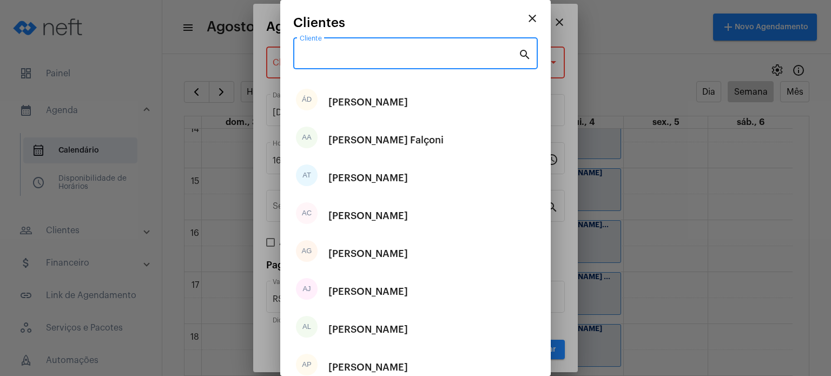
click at [487, 58] on input "Cliente" at bounding box center [409, 56] width 219 height 10
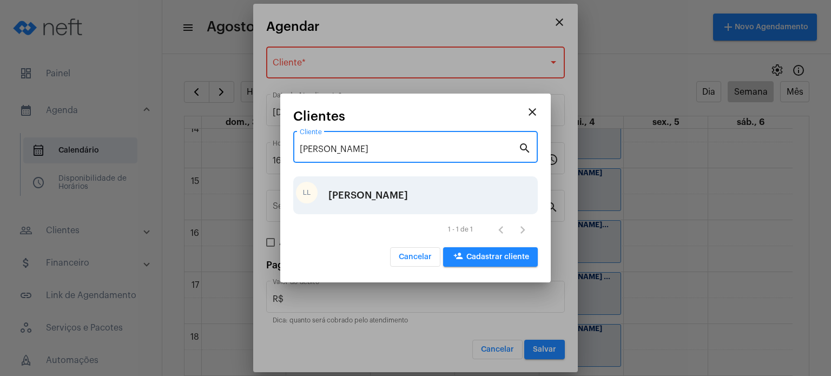
type input "[PERSON_NAME]"
click at [400, 195] on div "[PERSON_NAME]" at bounding box center [415, 195] width 245 height 38
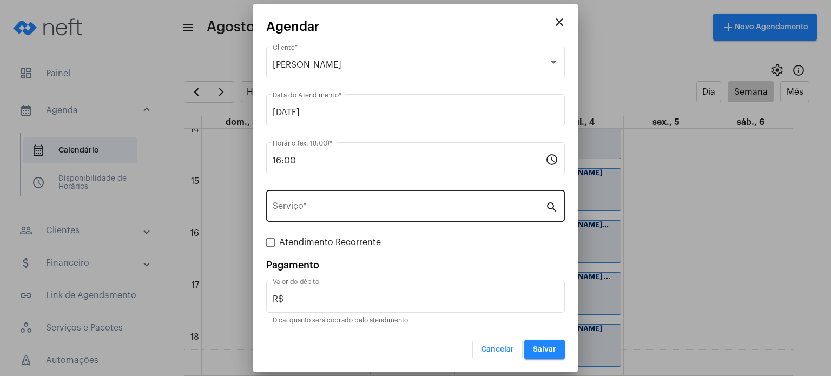
click at [381, 217] on div "Serviço *" at bounding box center [409, 205] width 273 height 34
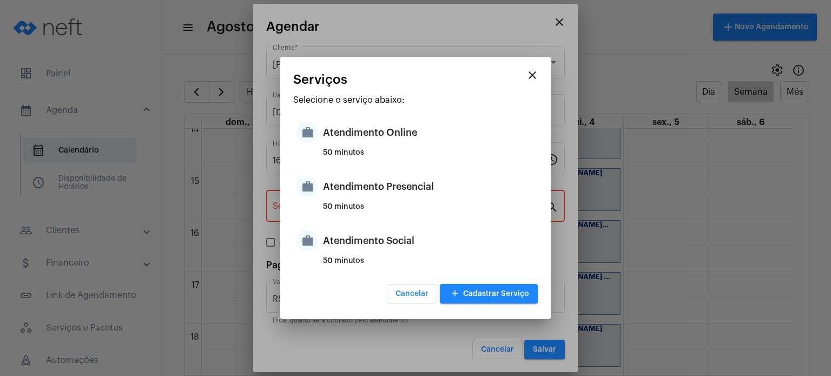
click at [381, 217] on div "50 minutos" at bounding box center [429, 211] width 212 height 16
type input "Atendimento Presencial"
type input "R$ 170"
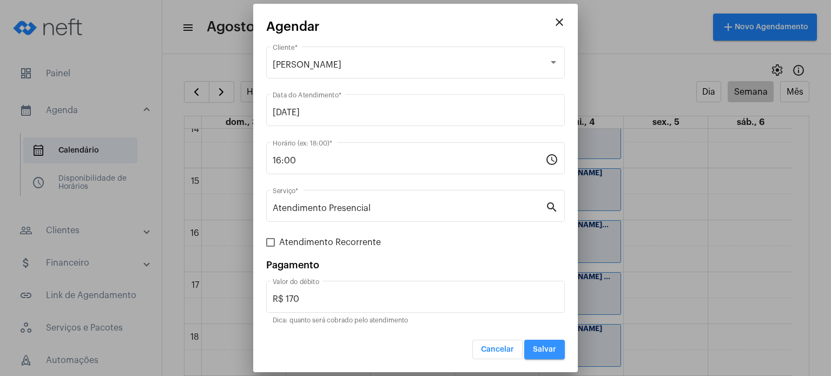
click at [539, 344] on button "Salvar" at bounding box center [544, 349] width 41 height 19
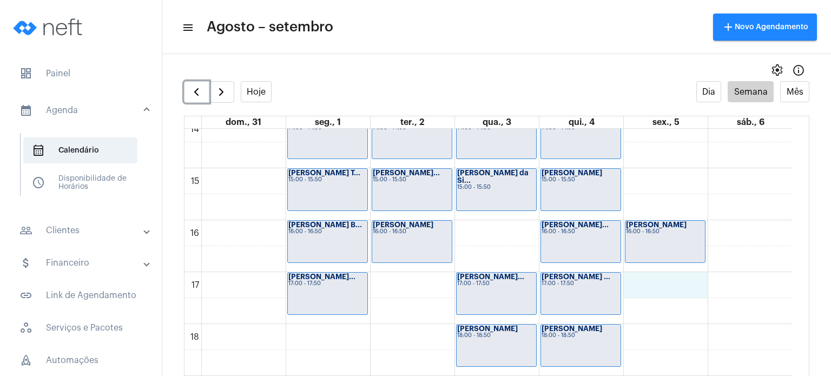
click at [658, 286] on div "00 01 02 03 04 05 06 07 08 09 10 11 12 13 14 15 16 17 18 19 20 21 22 23 [PERSON…" at bounding box center [488, 12] width 608 height 1246
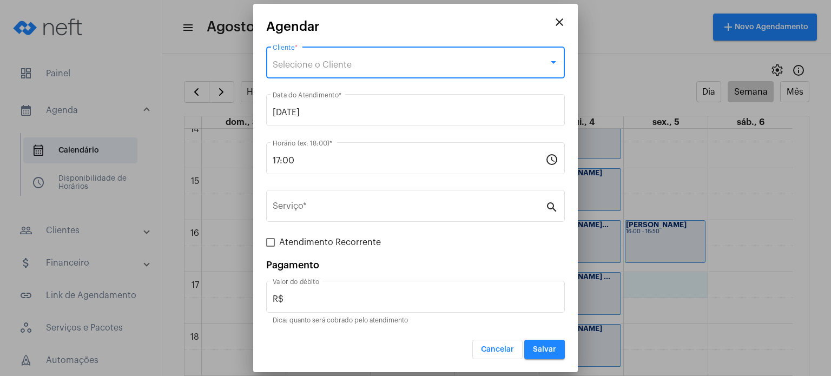
click at [466, 69] on div "Selecione o Cliente" at bounding box center [411, 65] width 276 height 10
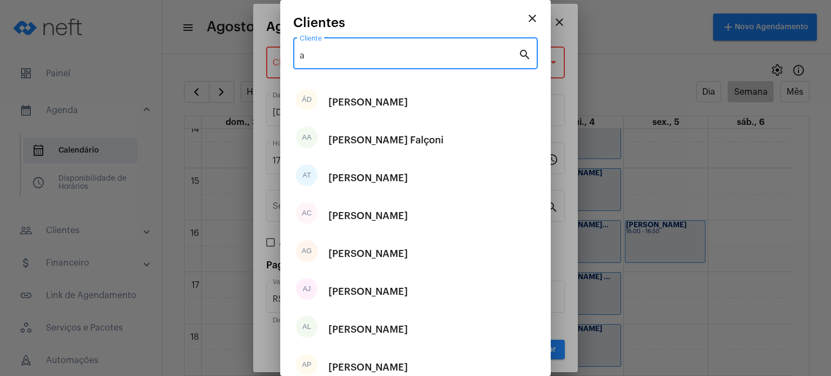
click at [459, 54] on input "a" at bounding box center [409, 56] width 219 height 10
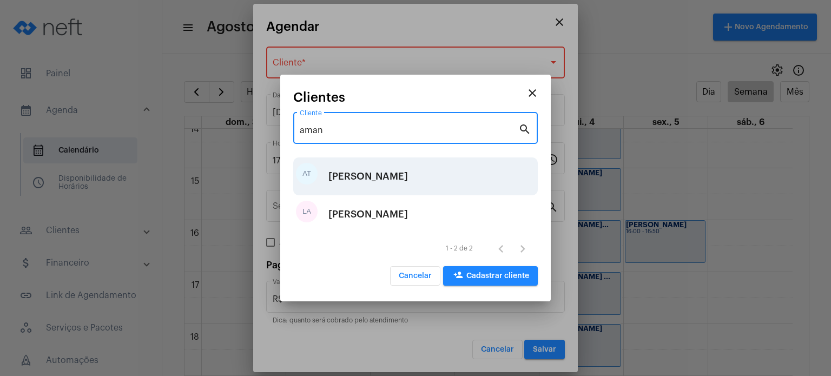
type input "aman"
click at [405, 168] on div "[PERSON_NAME]" at bounding box center [368, 176] width 80 height 32
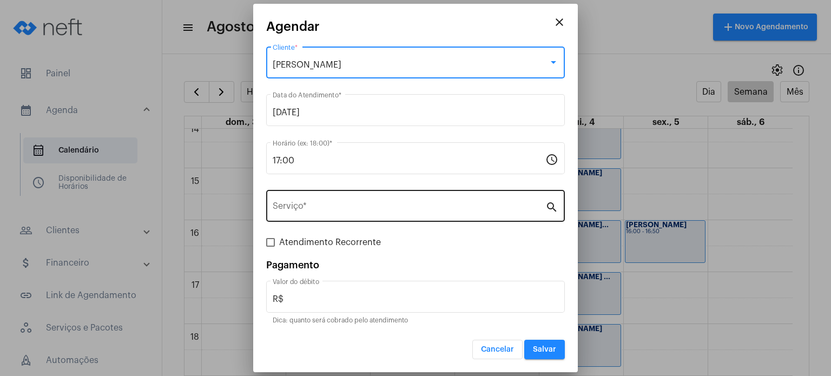
click at [377, 201] on div "Serviço *" at bounding box center [409, 205] width 273 height 34
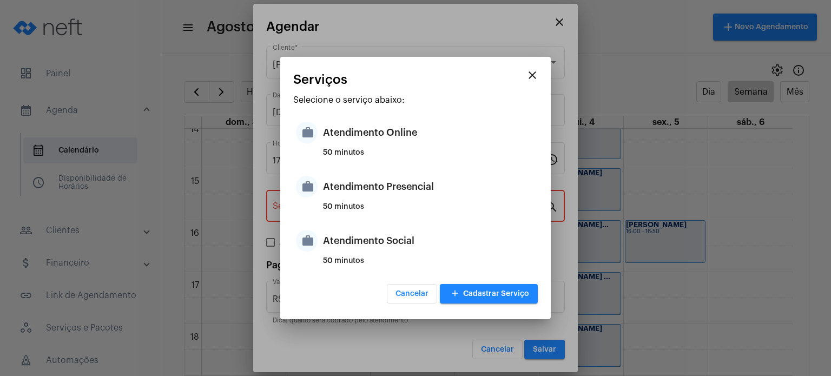
click at [377, 201] on div "Atendimento Presencial" at bounding box center [429, 186] width 212 height 32
type input "Atendimento Presencial"
type input "R$ 170"
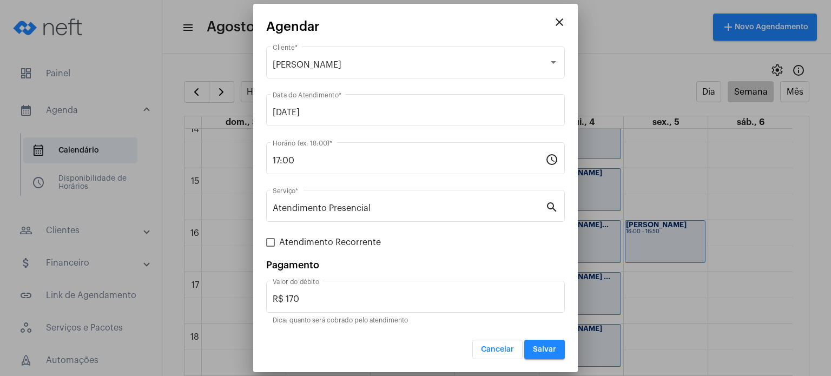
click at [539, 338] on div "Cancelar Salvar" at bounding box center [415, 342] width 299 height 33
click at [540, 343] on button "Salvar" at bounding box center [544, 349] width 41 height 19
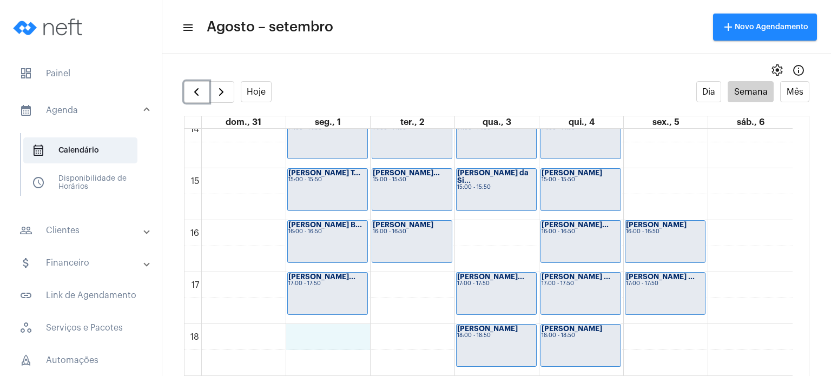
click at [338, 328] on div "00 01 02 03 04 05 06 07 08 09 10 11 12 13 14 15 16 17 18 19 20 21 22 23 [PERSON…" at bounding box center [488, 12] width 608 height 1246
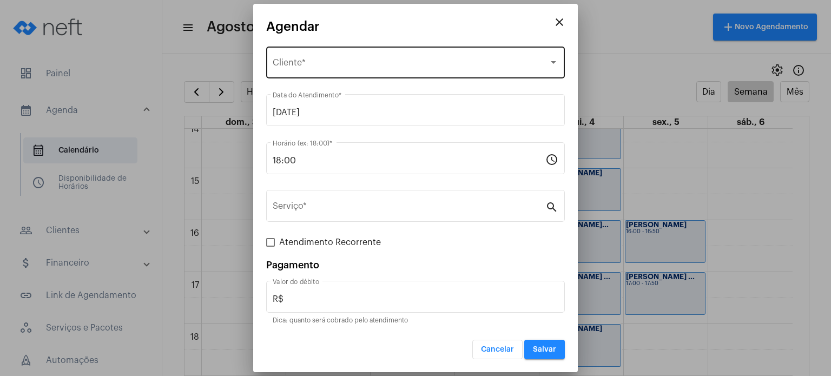
click at [327, 62] on span "Selecione o Cliente" at bounding box center [411, 65] width 276 height 10
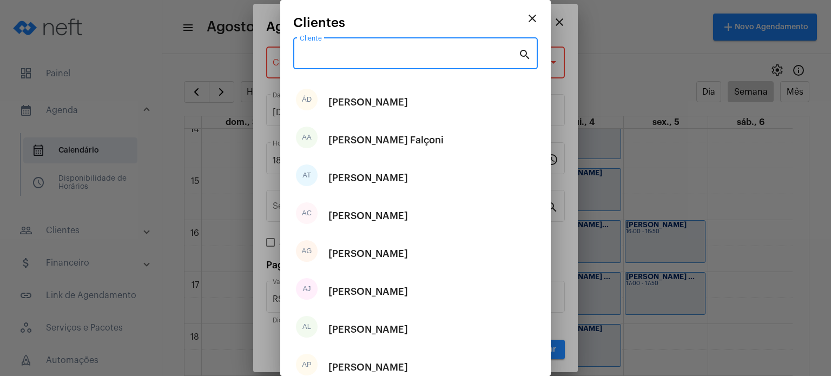
click at [327, 57] on input "Cliente" at bounding box center [409, 56] width 219 height 10
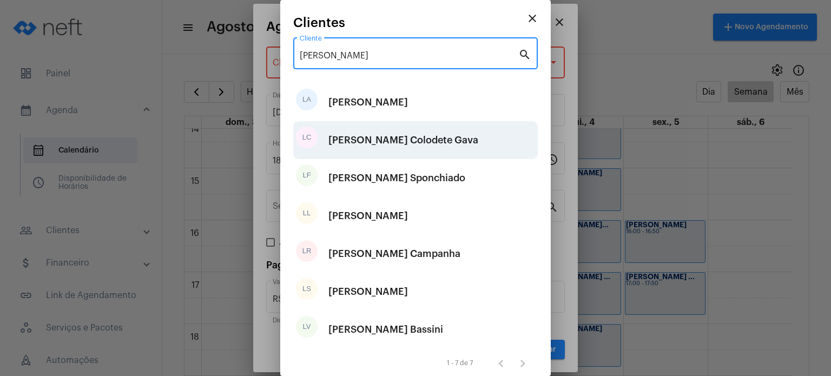
type input "[PERSON_NAME]"
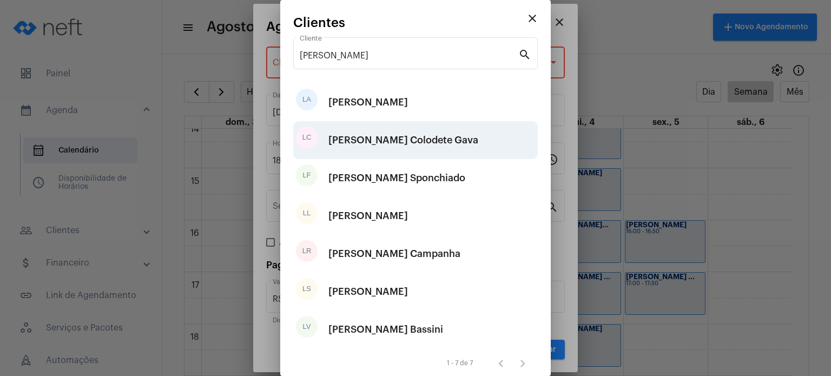
click at [342, 141] on div "[PERSON_NAME] Colodete Gava" at bounding box center [403, 140] width 150 height 32
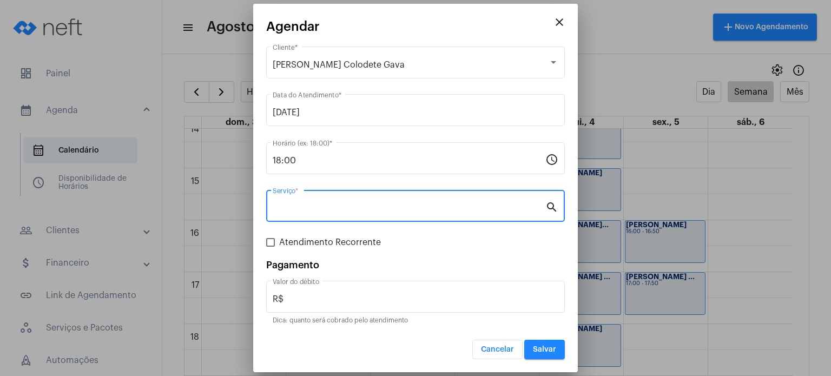
click at [301, 207] on input "Serviço *" at bounding box center [409, 208] width 273 height 10
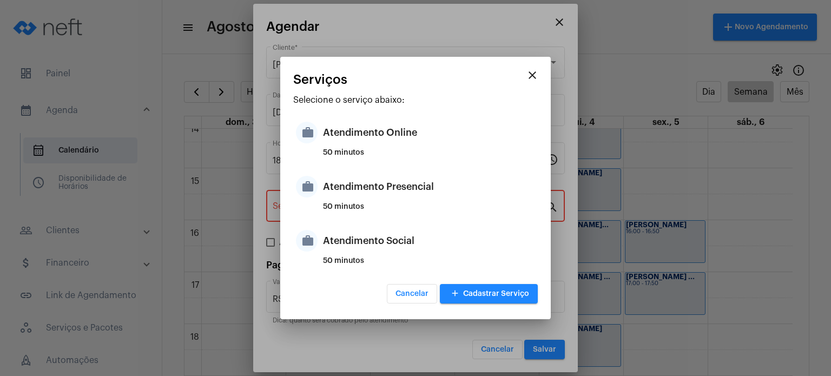
click at [301, 207] on div "work Atendimento Presencial 50 minutos" at bounding box center [415, 195] width 245 height 54
type input "Atendimento Presencial"
type input "R$ 170"
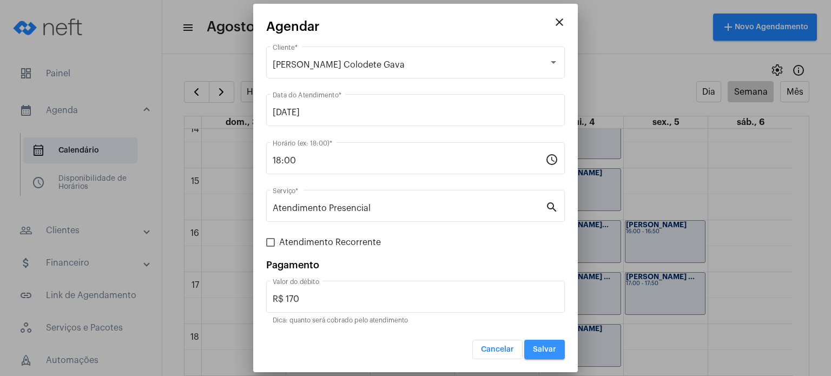
click at [538, 344] on button "Salvar" at bounding box center [544, 349] width 41 height 19
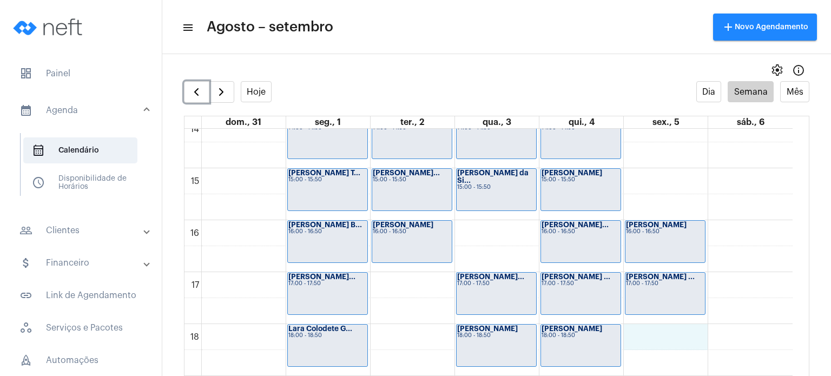
click at [666, 329] on div "00 01 02 03 04 05 06 07 08 09 10 11 12 13 14 15 16 17 18 19 20 21 22 23 [PERSON…" at bounding box center [488, 12] width 608 height 1246
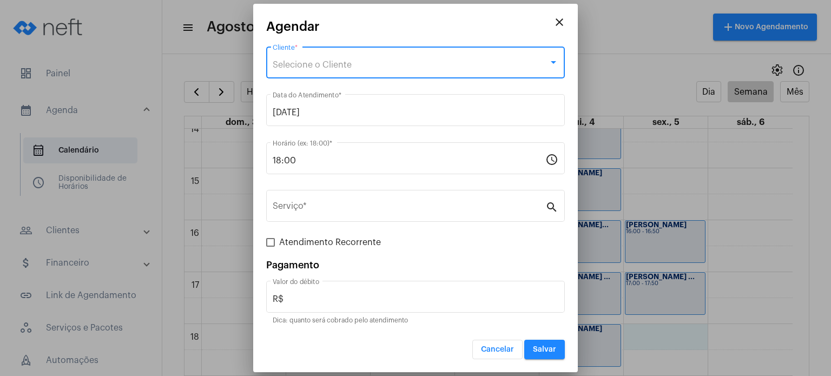
click at [443, 62] on div "Selecione o Cliente" at bounding box center [411, 65] width 276 height 10
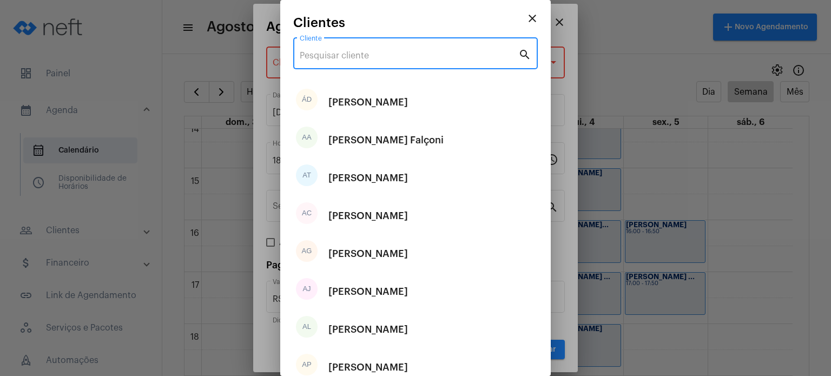
click at [439, 52] on input "Cliente" at bounding box center [409, 56] width 219 height 10
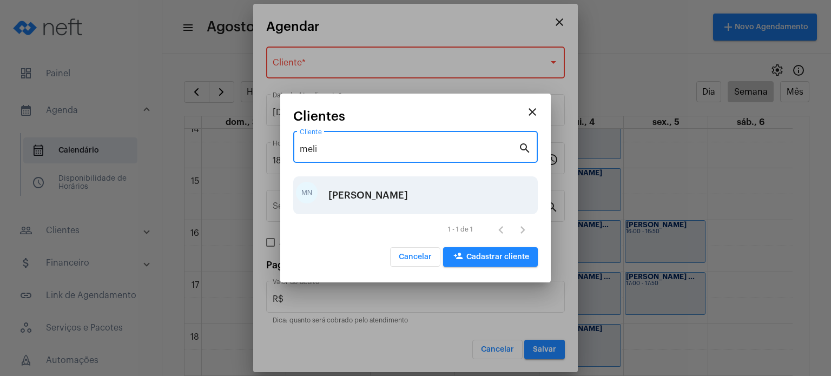
type input "meli"
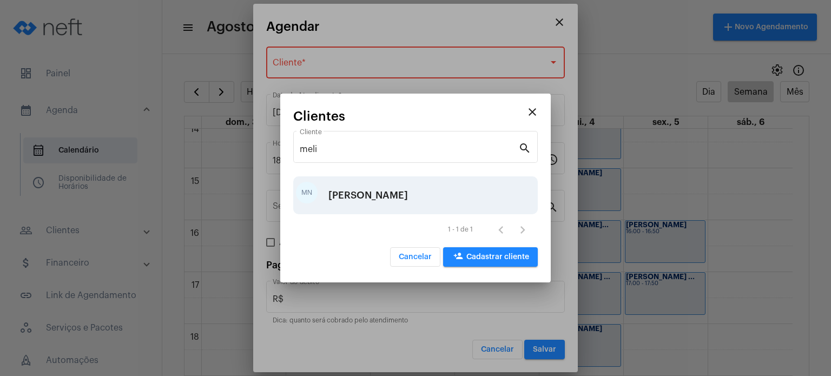
click at [407, 184] on div "MN [PERSON_NAME]" at bounding box center [415, 195] width 245 height 38
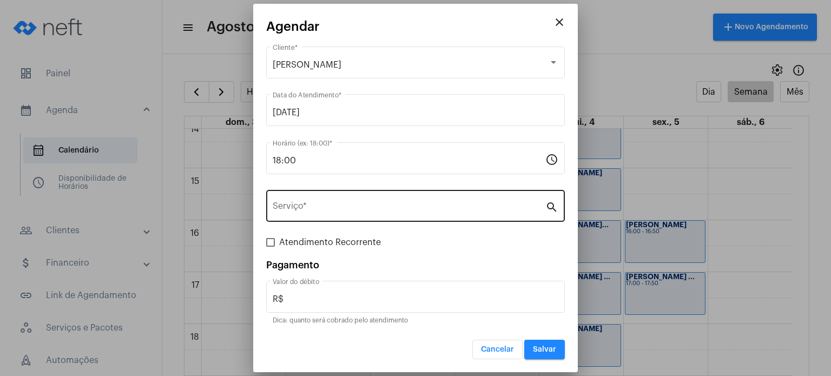
click at [390, 197] on div "Serviço *" at bounding box center [409, 205] width 273 height 34
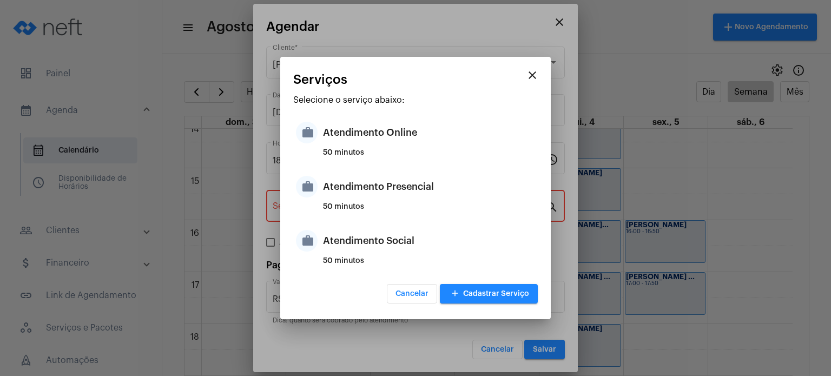
click at [390, 197] on div "Atendimento Presencial" at bounding box center [429, 186] width 212 height 32
type input "Atendimento Presencial"
type input "R$ 170"
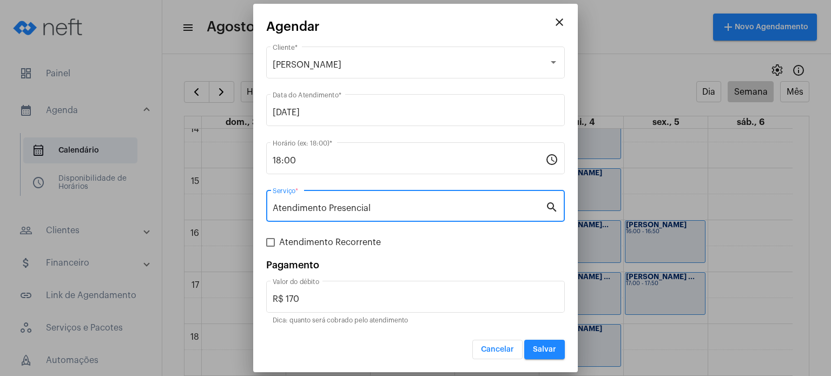
click at [560, 342] on button "Salvar" at bounding box center [544, 349] width 41 height 19
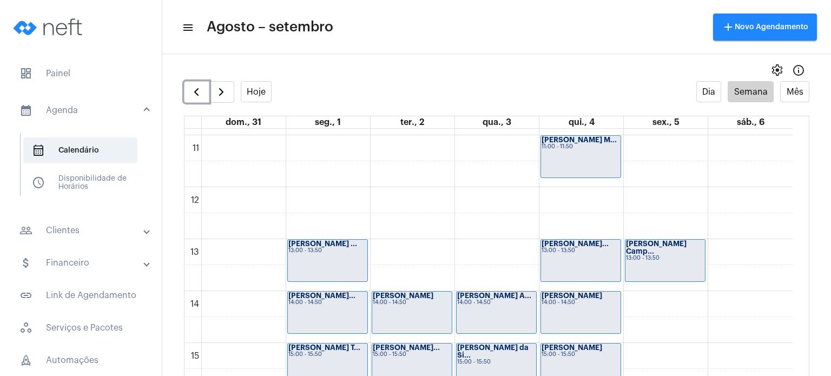
scroll to position [567, 0]
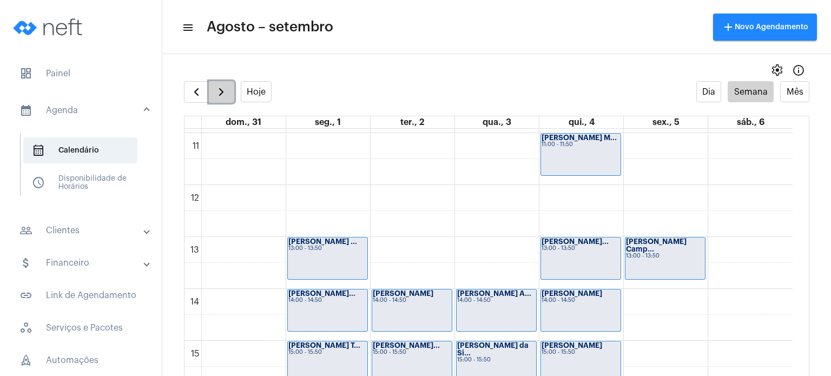
click at [228, 94] on button "button" at bounding box center [221, 92] width 25 height 22
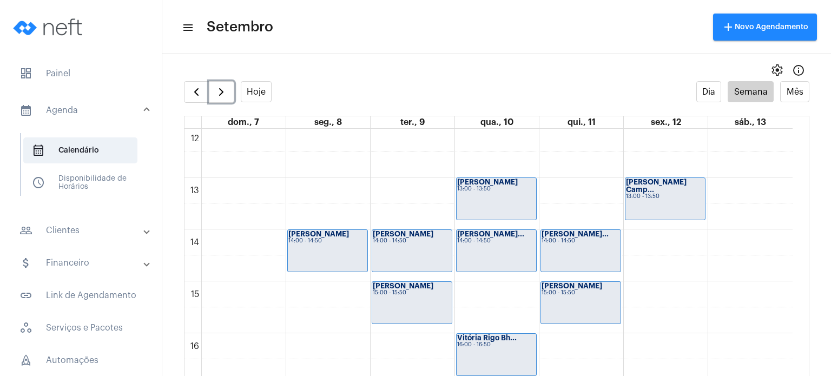
scroll to position [618, 0]
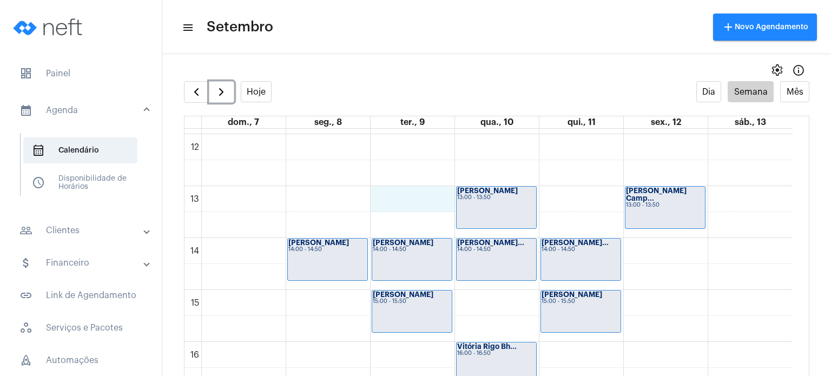
click at [417, 191] on div "00 01 02 03 04 05 06 07 08 09 10 11 12 13 14 15 16 17 18 19 20 21 22 23 [PERSON…" at bounding box center [488, 134] width 608 height 1246
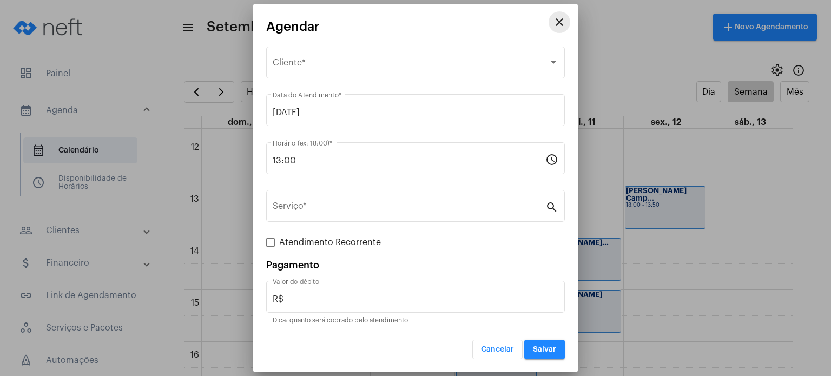
click at [559, 19] on mat-icon "close" at bounding box center [559, 22] width 13 height 13
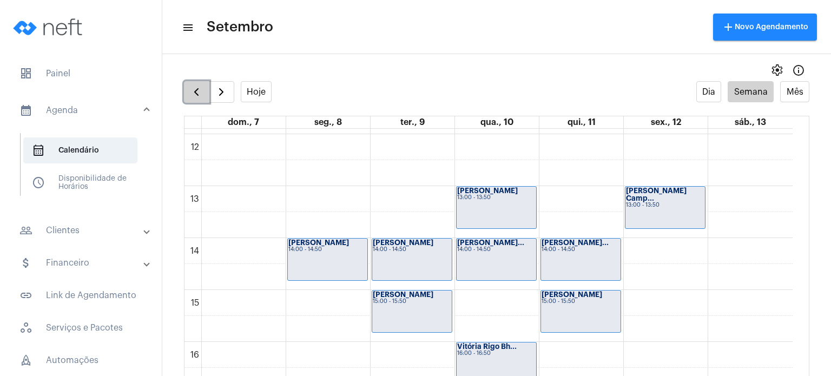
click at [193, 93] on span "button" at bounding box center [196, 91] width 13 height 13
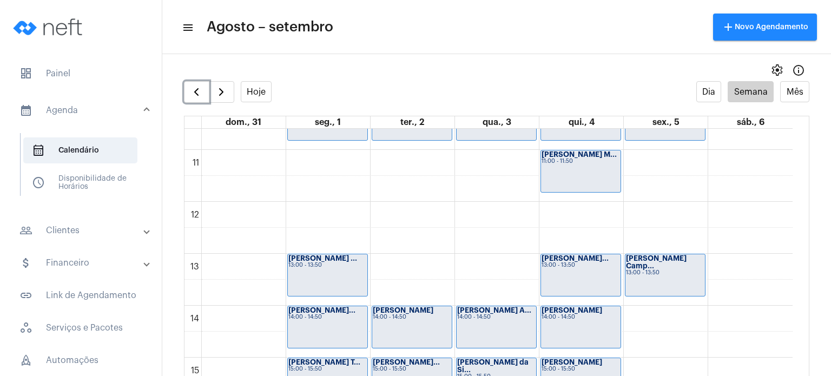
scroll to position [591, 0]
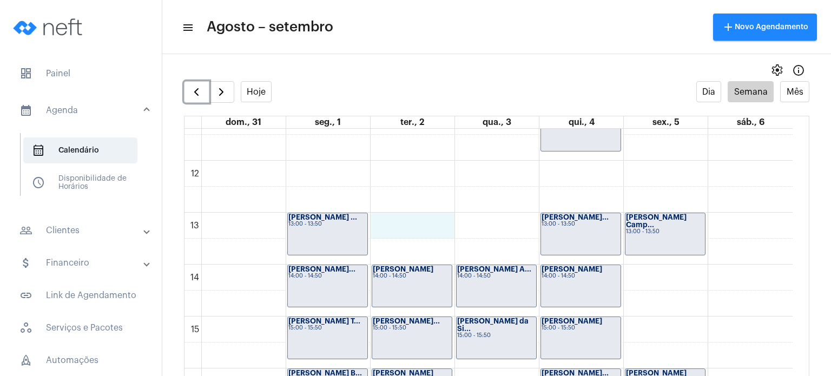
click at [419, 230] on div "00 01 02 03 04 05 06 07 08 09 10 11 12 13 14 15 16 17 18 19 20 21 22 23 [PERSON…" at bounding box center [488, 160] width 608 height 1246
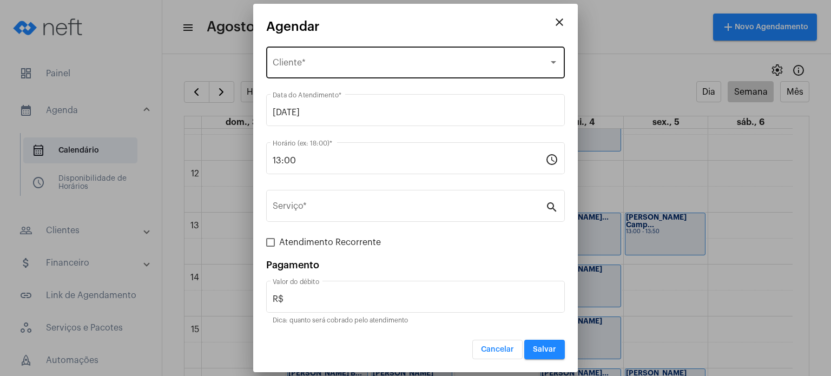
click at [358, 64] on div "Selecione o Cliente" at bounding box center [411, 65] width 276 height 10
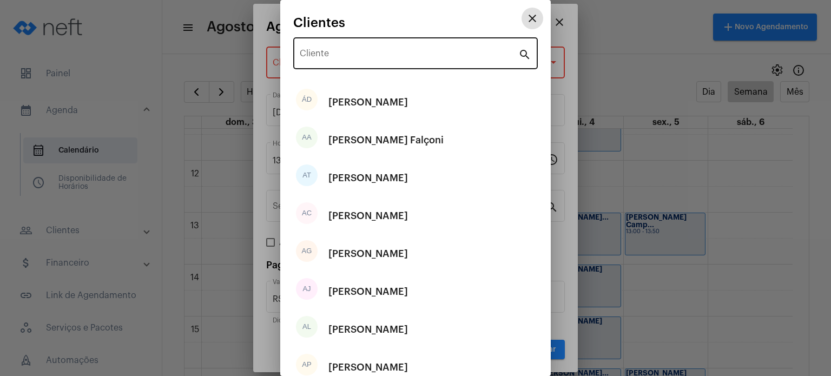
click at [355, 56] on input "Cliente" at bounding box center [409, 56] width 219 height 10
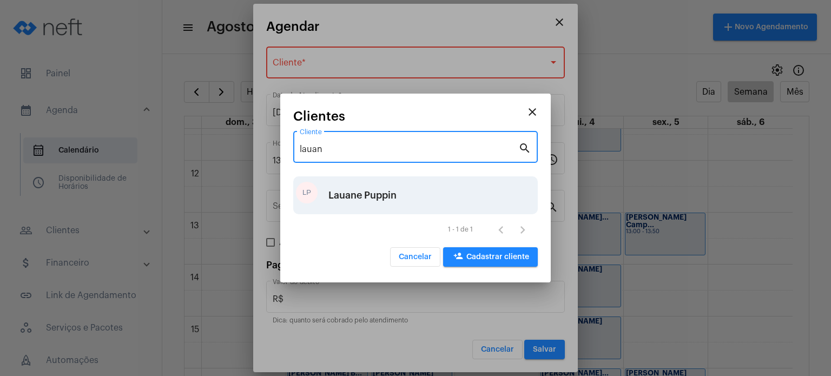
type input "lauan"
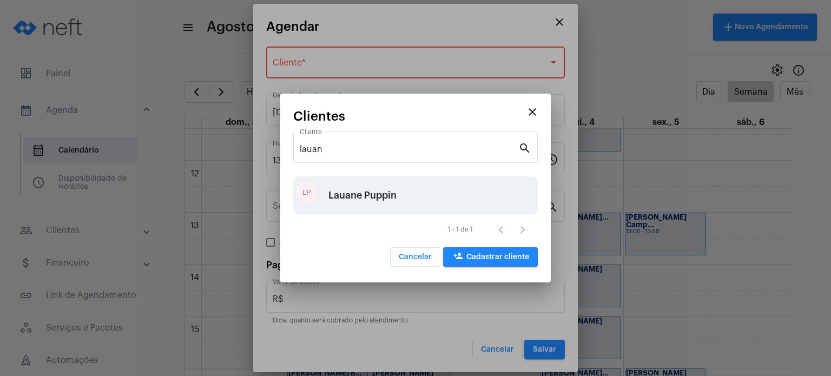
click at [340, 198] on div "Lauane Puppin" at bounding box center [362, 195] width 68 height 32
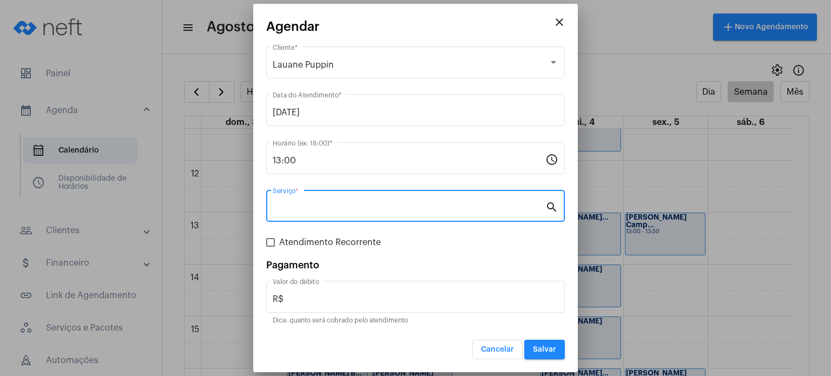
click at [334, 204] on input "Serviço *" at bounding box center [409, 208] width 273 height 10
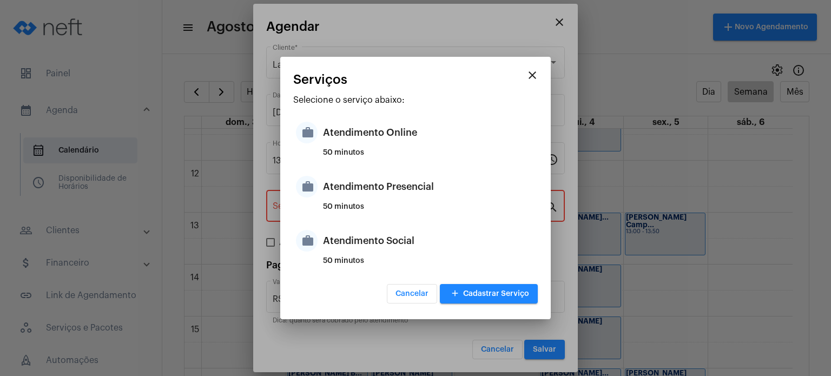
click at [334, 204] on div "50 minutos" at bounding box center [429, 211] width 212 height 16
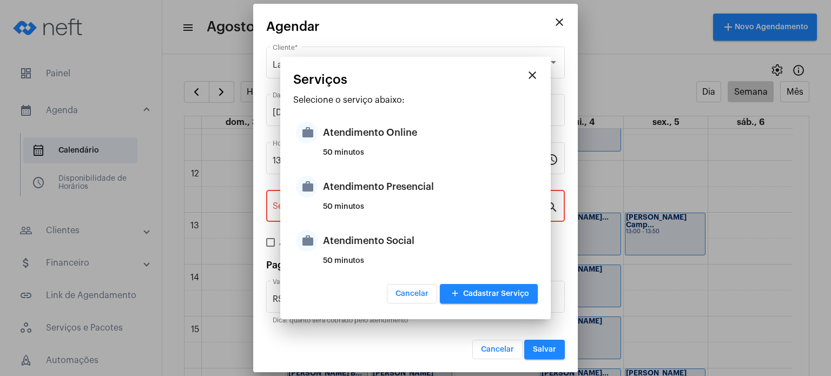
type input "Atendimento Presencial"
type input "R$ 170"
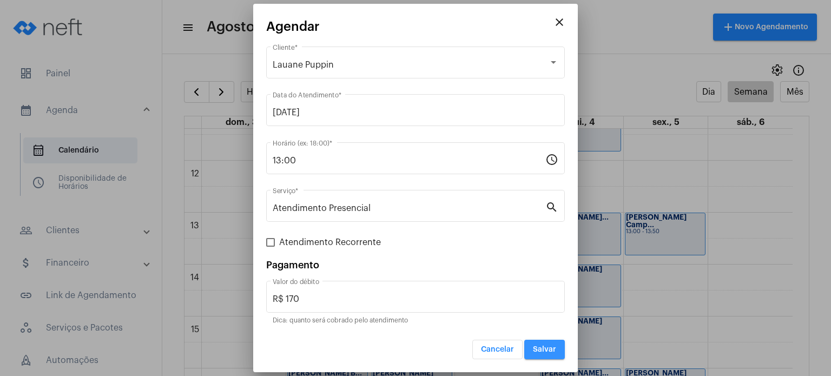
click at [548, 341] on button "Salvar" at bounding box center [544, 349] width 41 height 19
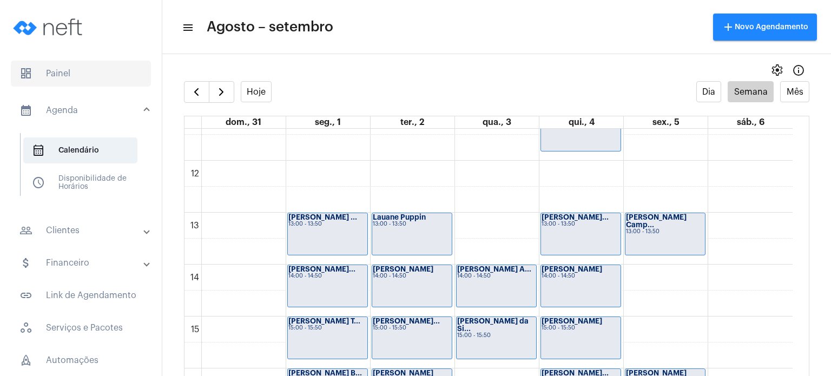
click at [78, 70] on span "dashboard Painel" at bounding box center [81, 74] width 140 height 26
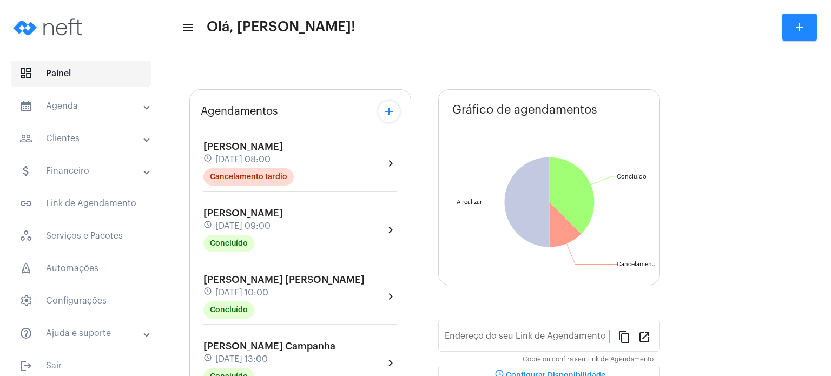
type input "[URL][DOMAIN_NAME]"
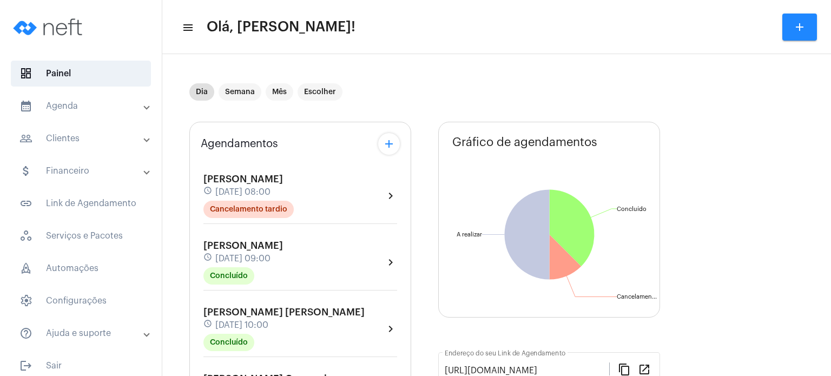
scroll to position [9, 0]
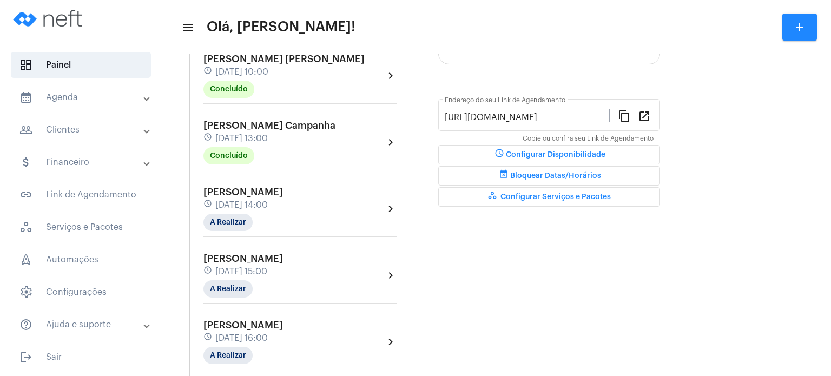
scroll to position [260, 0]
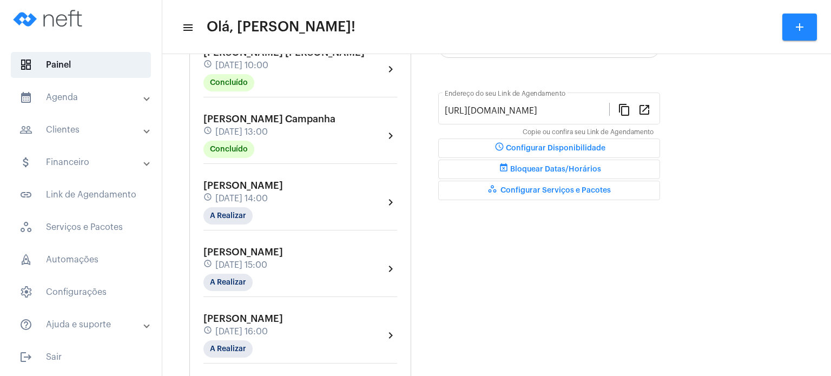
click at [258, 124] on span "[PERSON_NAME] Campanha" at bounding box center [269, 119] width 132 height 10
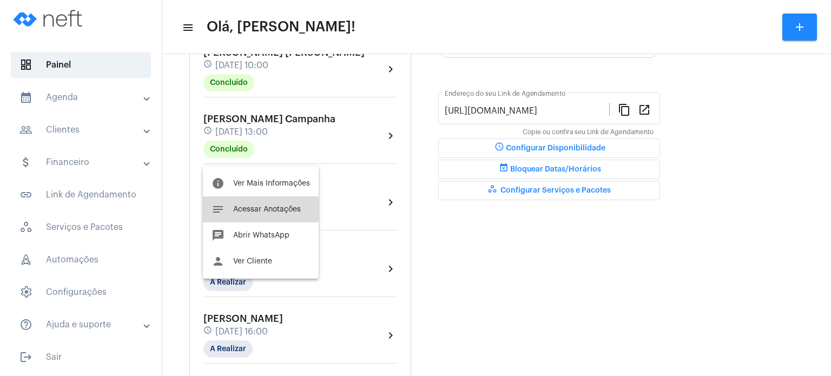
click at [253, 201] on button "notes Acessar Anotações" at bounding box center [261, 209] width 116 height 26
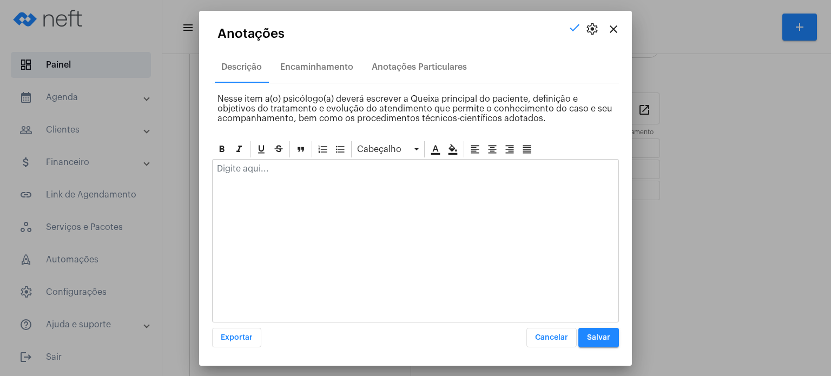
click at [285, 171] on p at bounding box center [415, 169] width 397 height 10
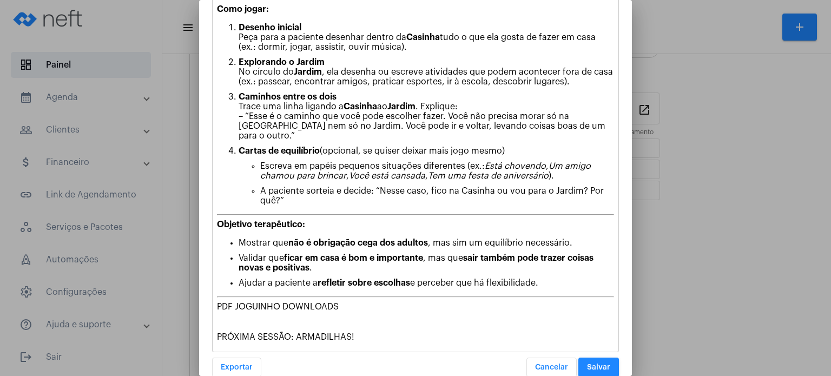
scroll to position [785, 0]
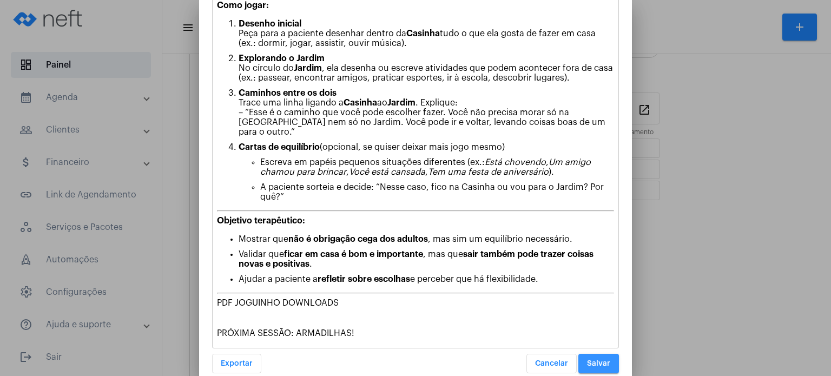
click at [598, 360] on span "Salvar" at bounding box center [598, 364] width 23 height 8
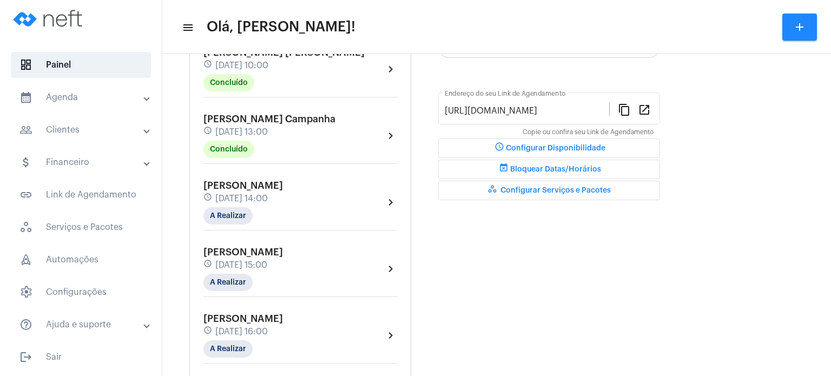
click at [268, 203] on span "[DATE] 14:00" at bounding box center [241, 199] width 52 height 10
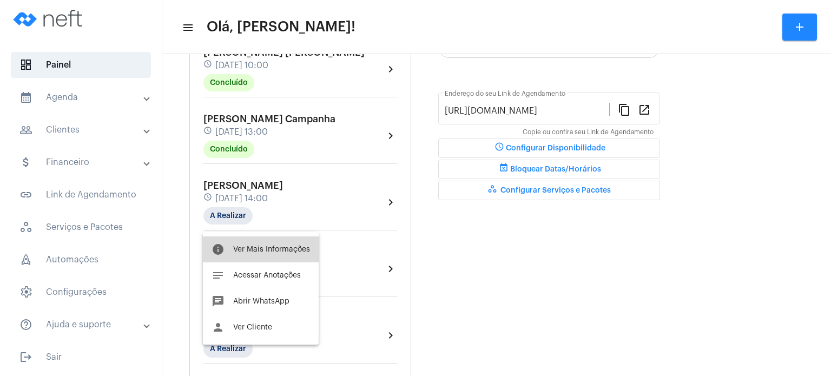
click at [278, 246] on span "Ver Mais Informações" at bounding box center [271, 250] width 77 height 8
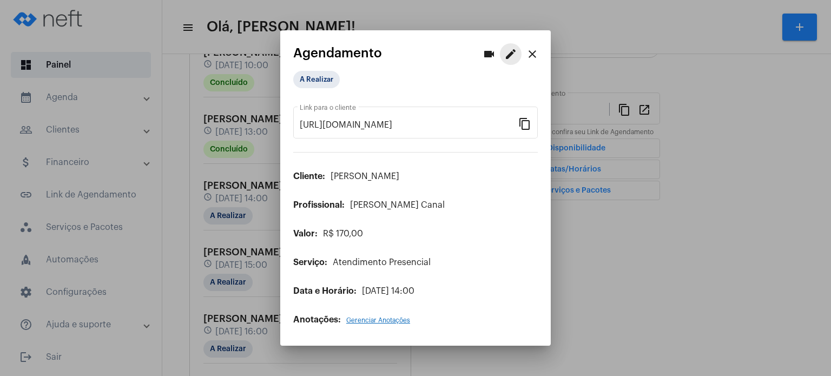
click at [513, 52] on mat-icon "edit" at bounding box center [510, 54] width 13 height 13
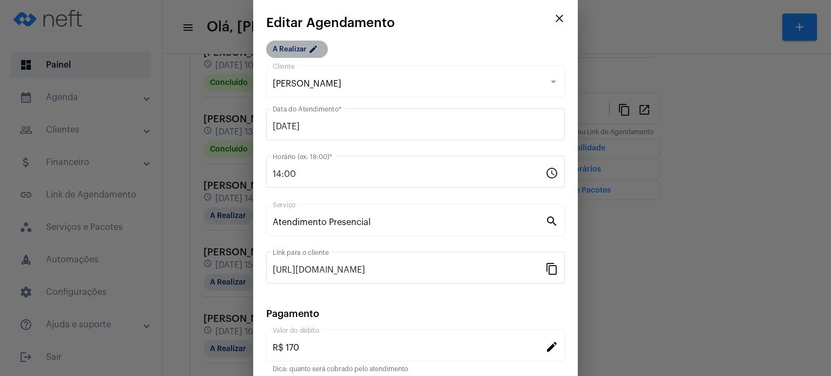
click at [302, 56] on mat-chip "A Realizar edit" at bounding box center [297, 49] width 62 height 17
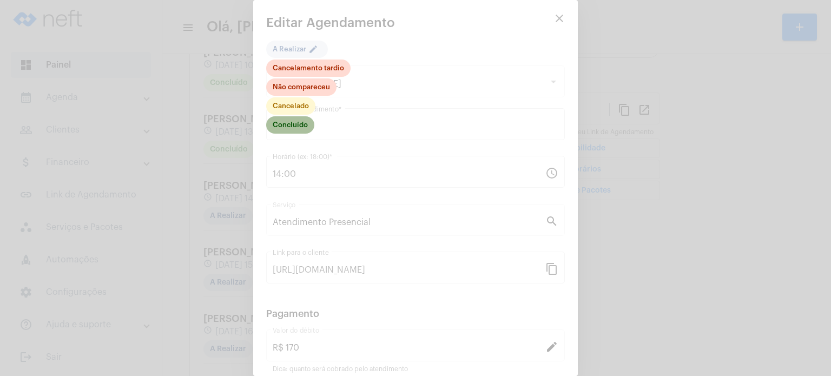
click at [305, 127] on mat-chip "Concluído" at bounding box center [290, 124] width 48 height 17
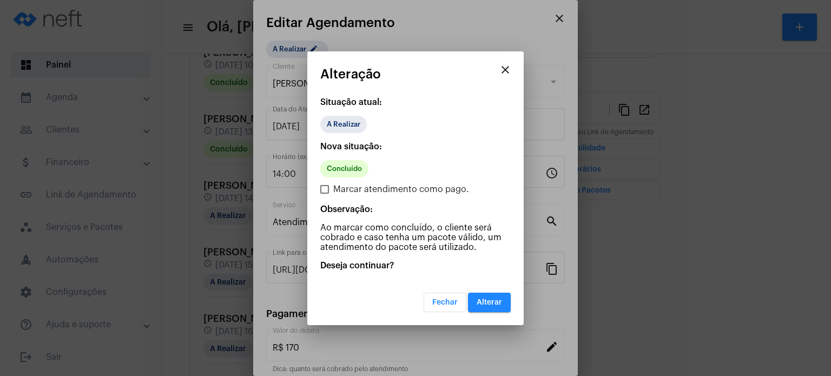
click at [512, 306] on mat-dialog-container "close Alteração Situação atual: A Realizar Nova situação: Concluído Marcar aten…" at bounding box center [415, 188] width 216 height 274
click at [504, 303] on button "Alterar" at bounding box center [489, 302] width 43 height 19
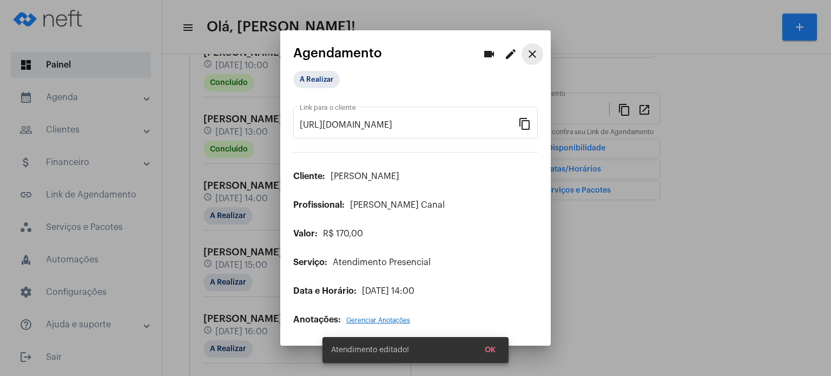
click at [534, 52] on mat-icon "close" at bounding box center [532, 54] width 13 height 13
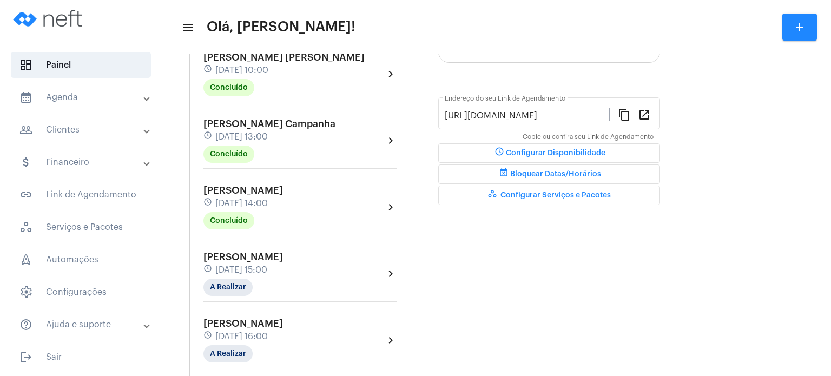
scroll to position [260, 0]
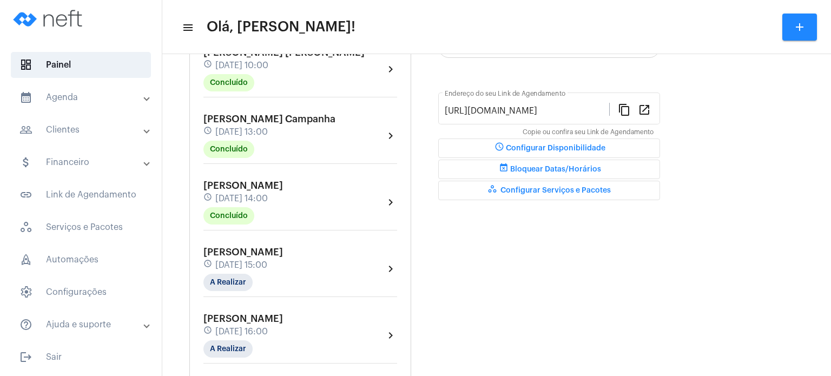
click at [266, 196] on div "[PERSON_NAME] schedule [DATE] 14:00 Concluído" at bounding box center [243, 202] width 80 height 44
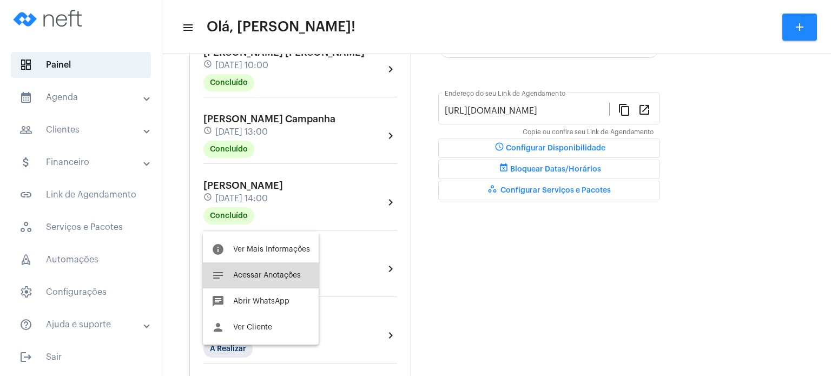
click at [246, 283] on button "notes Acessar Anotações" at bounding box center [261, 275] width 116 height 26
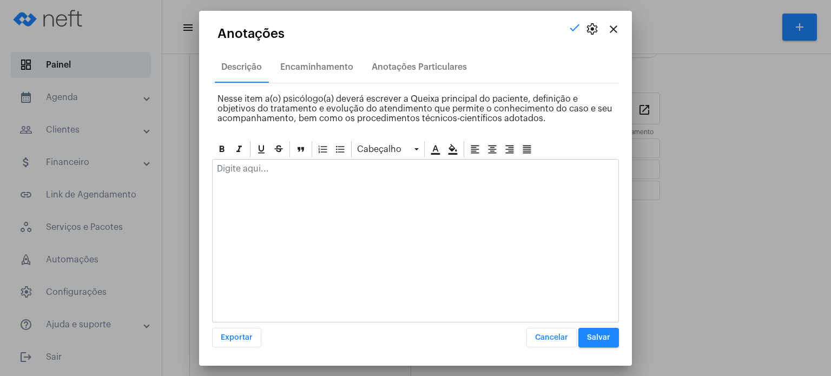
click at [280, 173] on p at bounding box center [415, 169] width 397 height 10
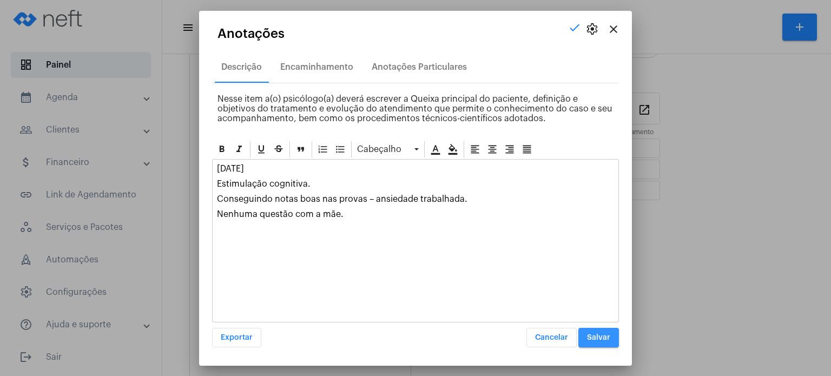
click at [597, 337] on span "Salvar" at bounding box center [598, 338] width 23 height 8
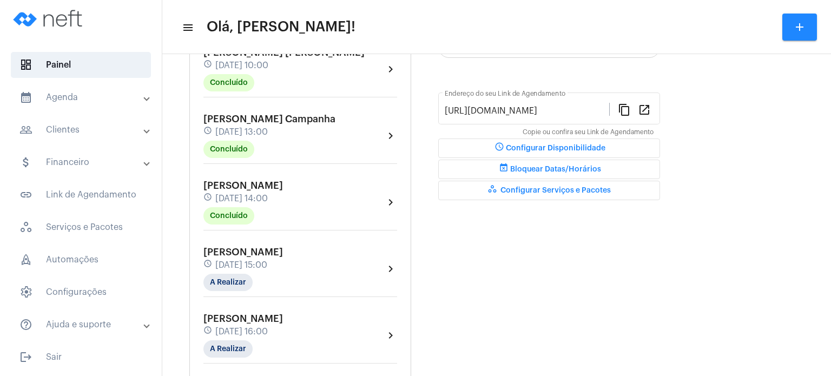
click at [234, 269] on span "[DATE] 15:00" at bounding box center [241, 265] width 52 height 10
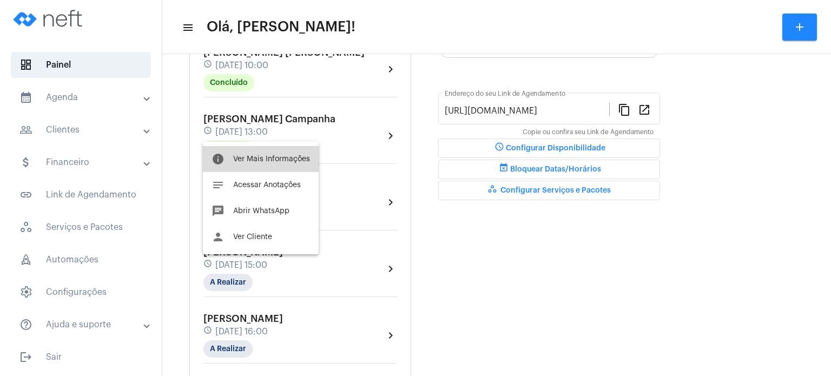
click at [265, 149] on button "info Ver Mais Informações" at bounding box center [261, 159] width 116 height 26
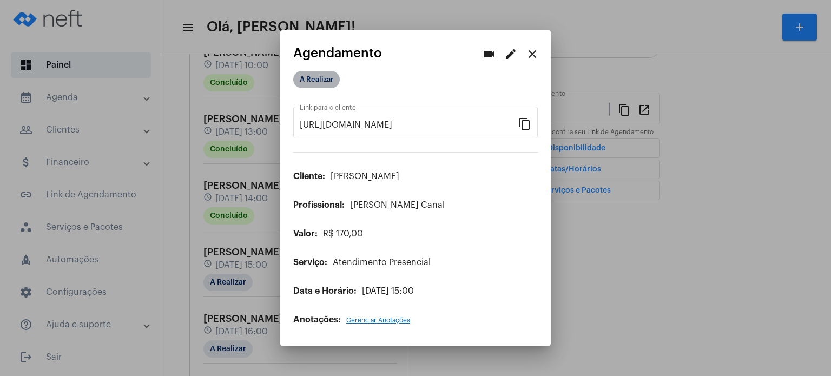
click at [312, 82] on mat-chip "A Realizar" at bounding box center [316, 79] width 47 height 17
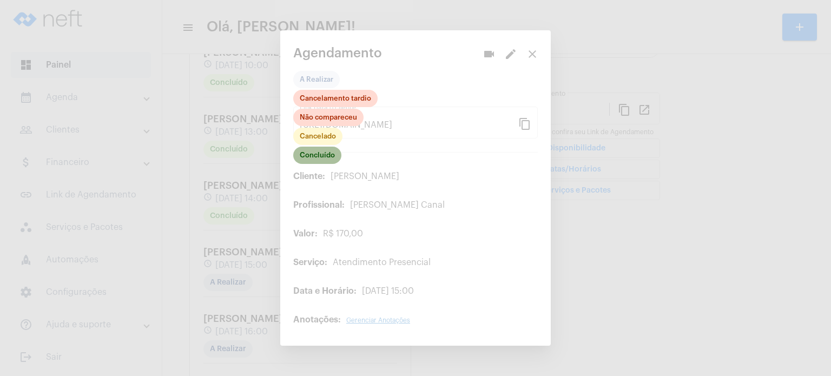
click at [312, 157] on mat-chip "Concluído" at bounding box center [317, 155] width 48 height 17
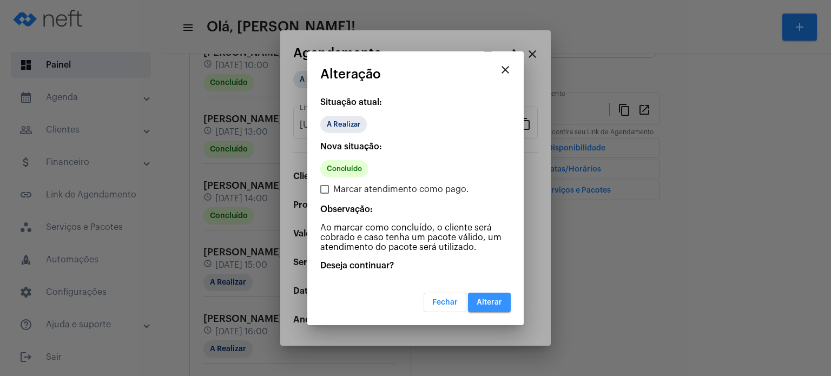
click at [487, 300] on span "Alterar" at bounding box center [489, 303] width 25 height 8
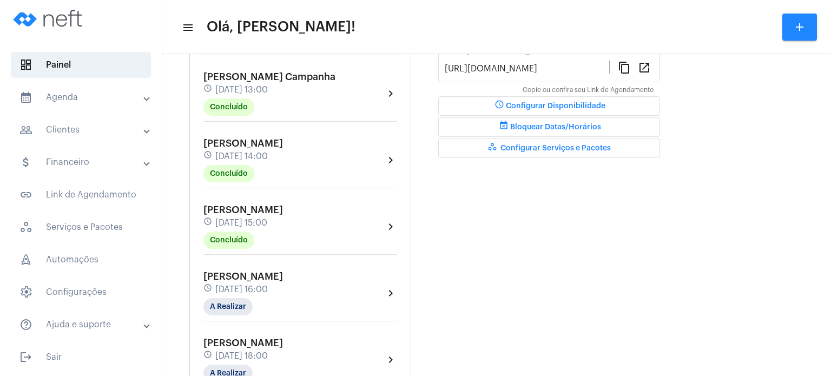
scroll to position [303, 0]
click at [225, 240] on mat-chip "Concluído" at bounding box center [228, 238] width 51 height 17
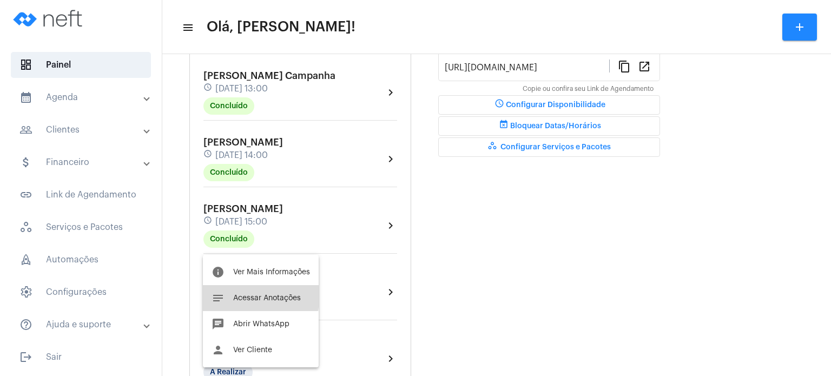
click at [239, 294] on span "Acessar Anotações" at bounding box center [267, 298] width 68 height 8
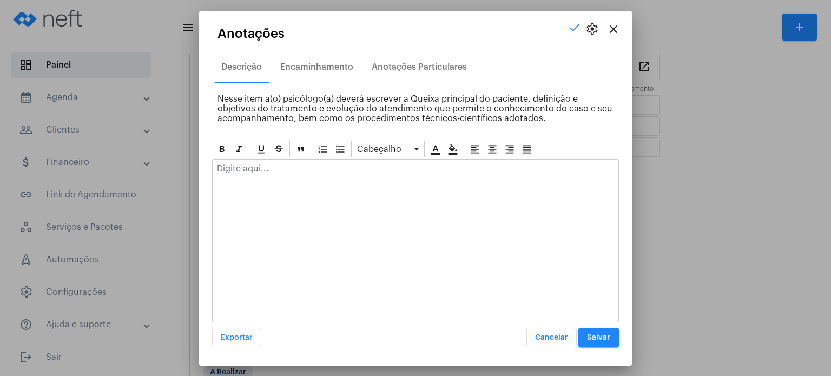
click at [295, 177] on div at bounding box center [416, 172] width 406 height 24
click at [599, 334] on span "Salvar" at bounding box center [598, 338] width 23 height 8
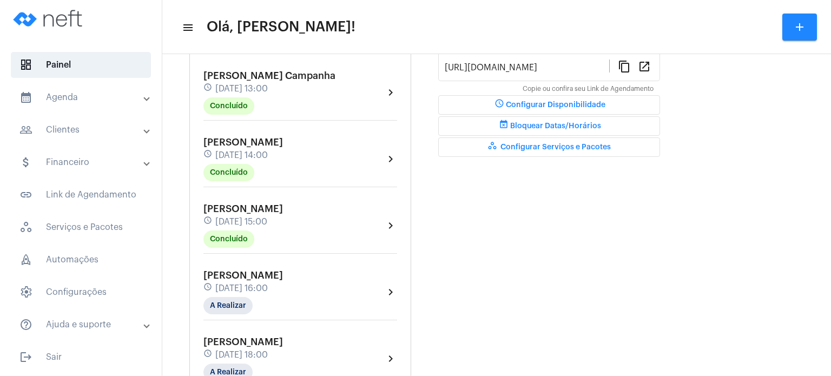
click at [206, 280] on span "[PERSON_NAME]" at bounding box center [243, 275] width 80 height 10
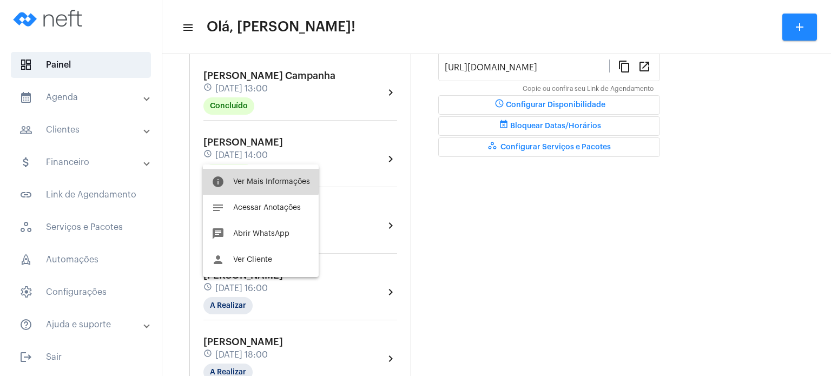
click at [253, 179] on span "Ver Mais Informações" at bounding box center [271, 182] width 77 height 8
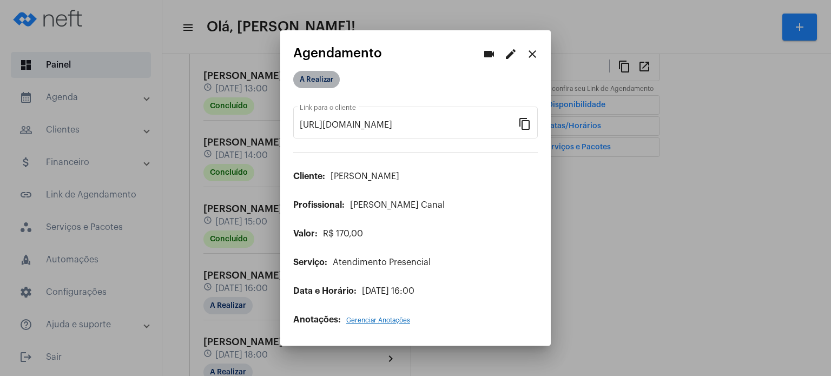
click at [319, 83] on mat-chip "A Realizar" at bounding box center [316, 79] width 47 height 17
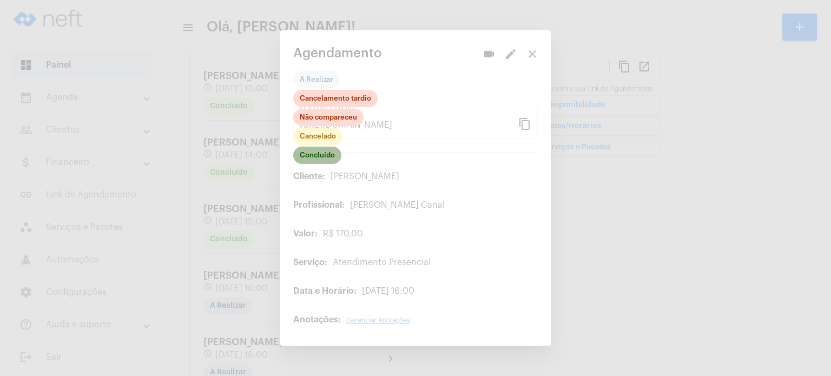
click at [321, 158] on mat-chip "Concluído" at bounding box center [317, 155] width 48 height 17
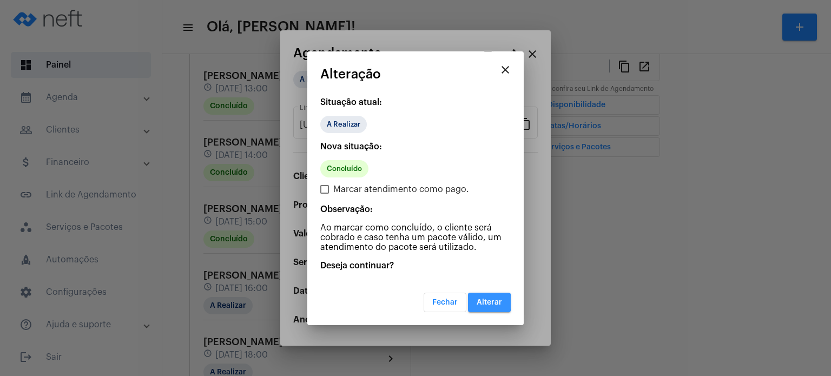
click at [478, 301] on span "Alterar" at bounding box center [489, 303] width 25 height 8
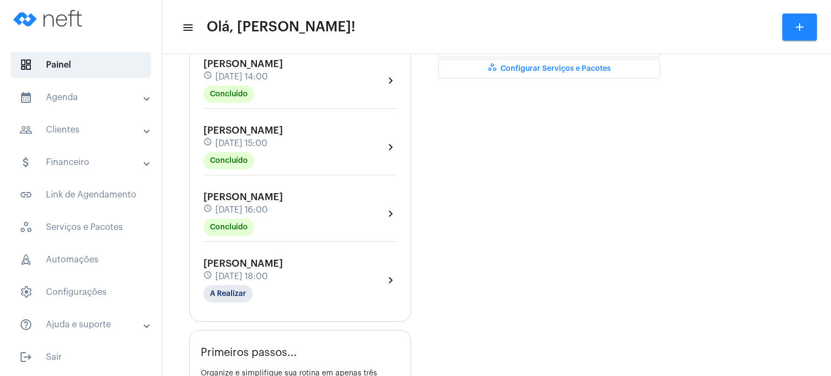
scroll to position [385, 0]
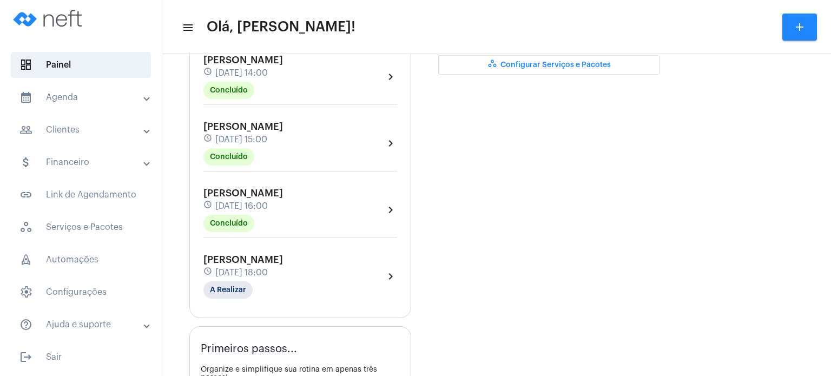
click at [206, 279] on mat-icon "schedule" at bounding box center [208, 273] width 10 height 12
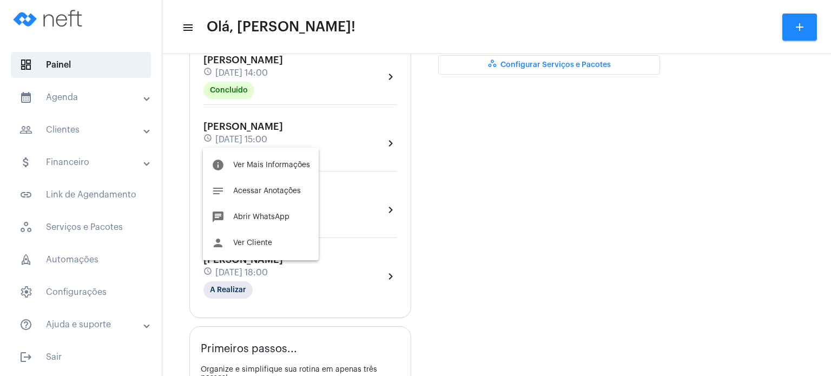
click at [270, 270] on div at bounding box center [415, 188] width 831 height 376
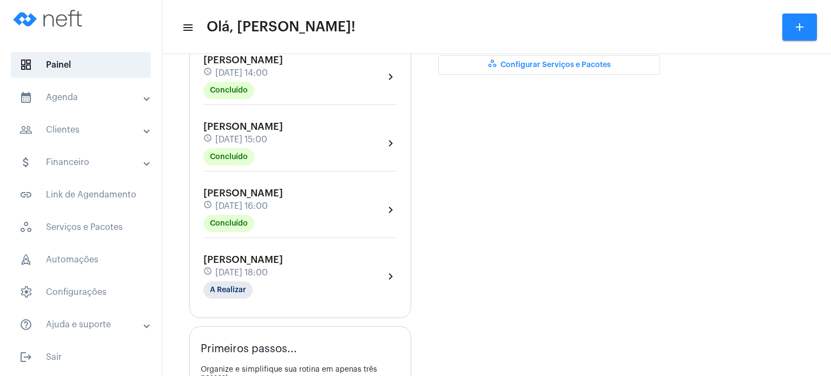
click at [270, 265] on span "[PERSON_NAME]" at bounding box center [243, 260] width 80 height 10
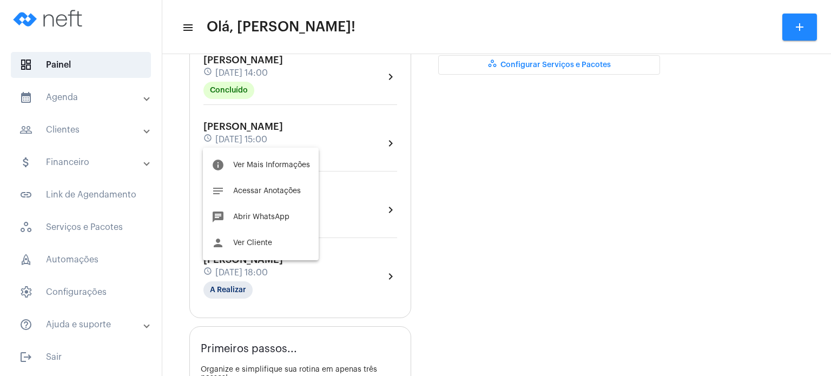
click at [270, 270] on div at bounding box center [415, 188] width 831 height 376
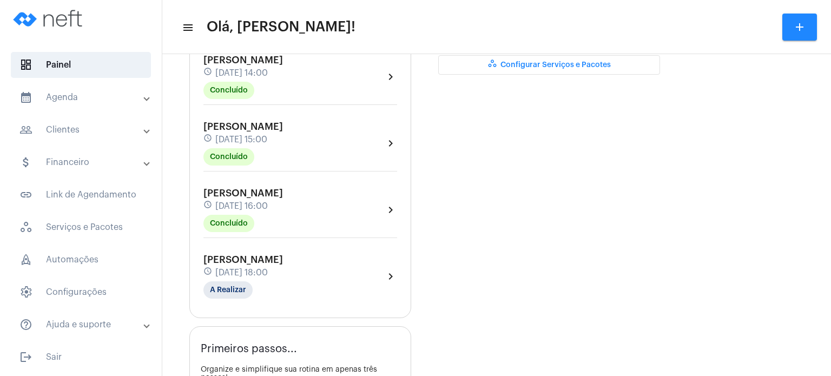
click at [268, 272] on div "schedule [DATE] 18:00" at bounding box center [243, 273] width 80 height 12
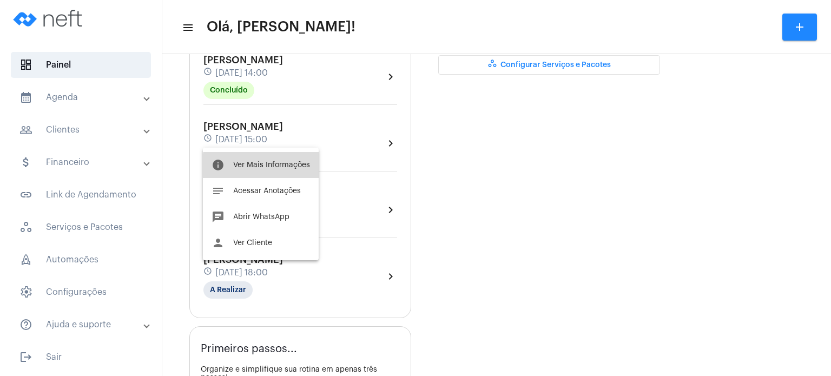
click at [275, 167] on span "Ver Mais Informações" at bounding box center [271, 165] width 77 height 8
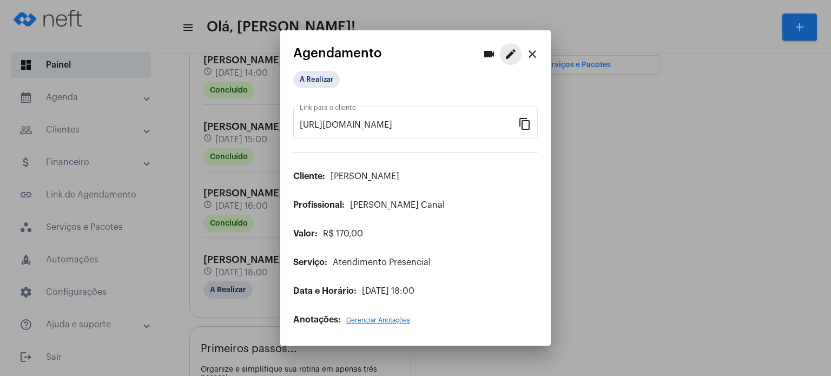
click at [509, 53] on mat-icon "edit" at bounding box center [510, 54] width 13 height 13
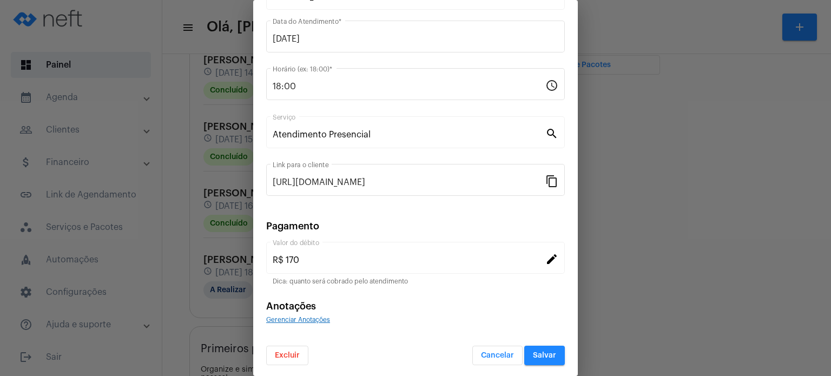
scroll to position [88, 0]
click at [288, 354] on span "Excluir" at bounding box center [287, 355] width 25 height 8
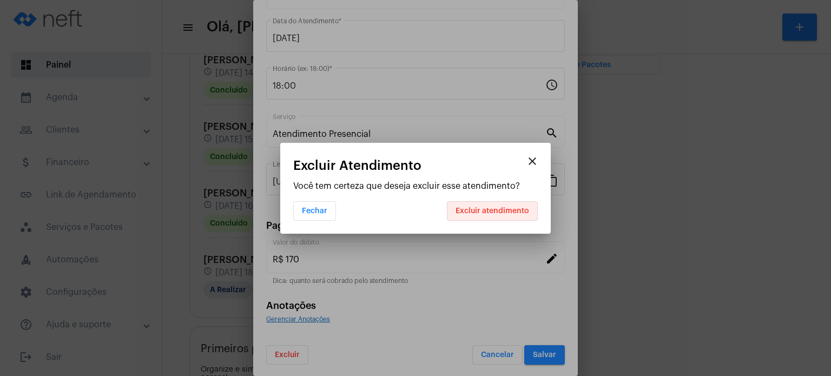
click at [493, 213] on span "Excluir atendimento" at bounding box center [492, 211] width 74 height 8
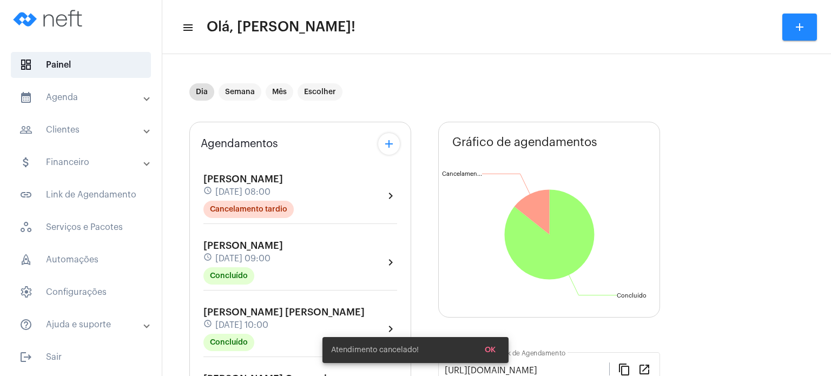
click at [69, 96] on mat-panel-title "calendar_month_outlined Agenda" at bounding box center [81, 97] width 125 height 13
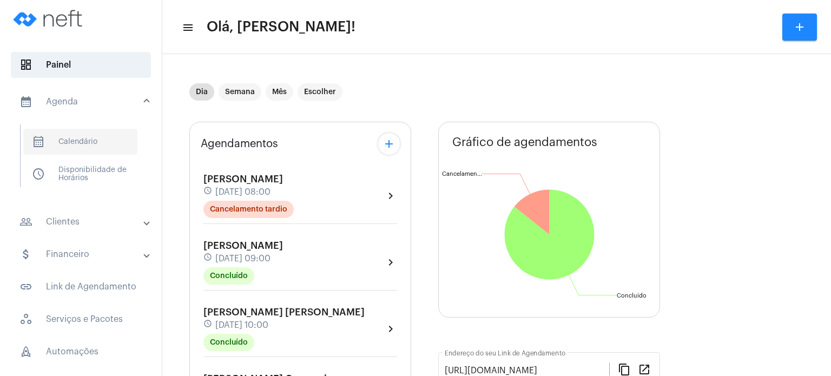
click at [69, 136] on span "calendar_month_outlined Calendário" at bounding box center [80, 142] width 114 height 26
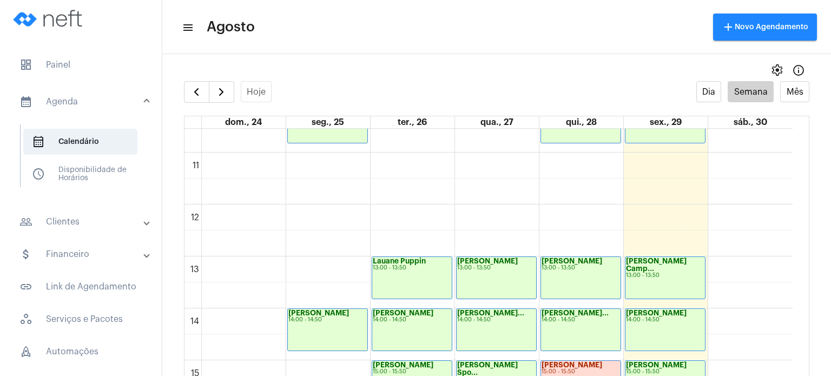
scroll to position [783, 0]
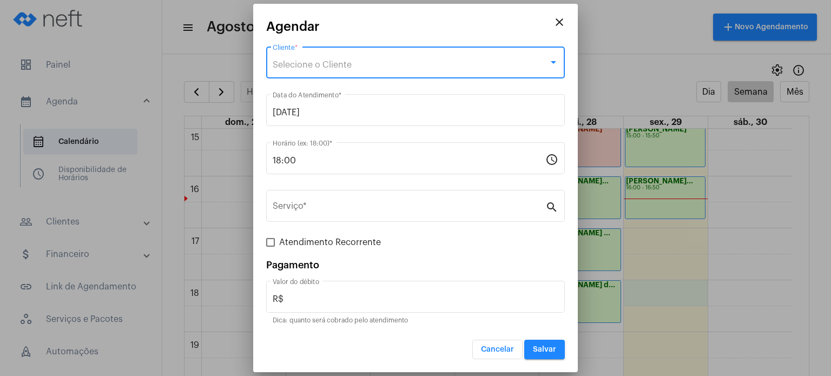
click at [377, 60] on div "Selecione o Cliente" at bounding box center [411, 65] width 276 height 10
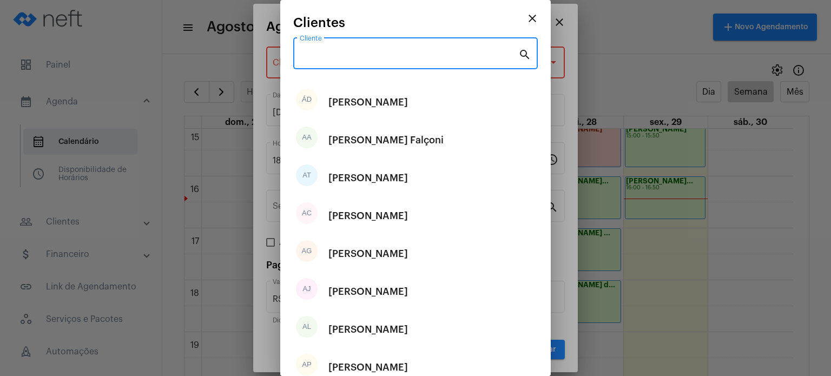
click at [377, 60] on input "Cliente" at bounding box center [409, 56] width 219 height 10
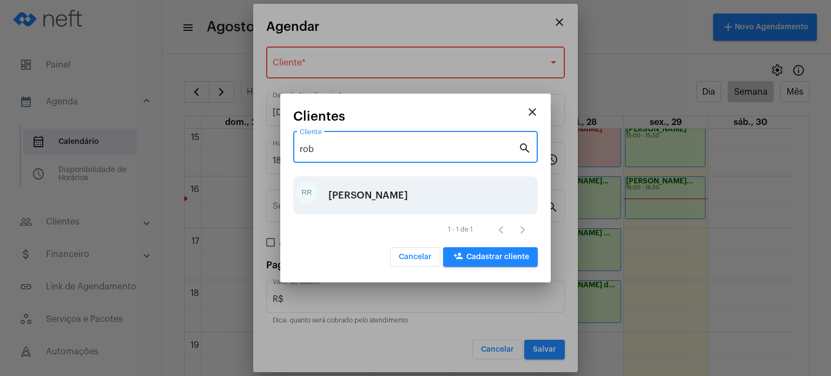
type input "rob"
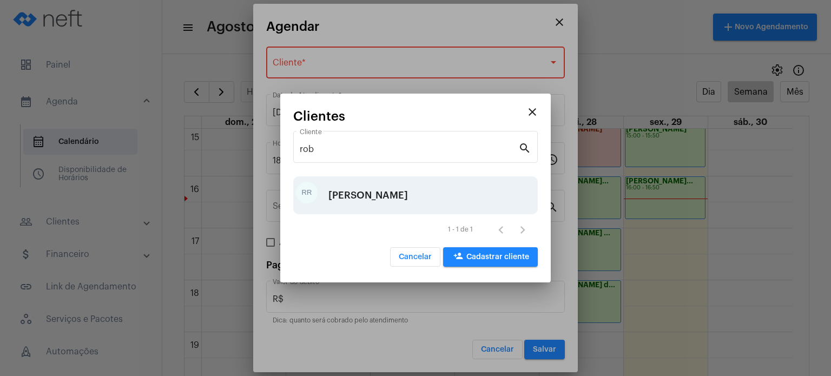
click at [340, 196] on div "[PERSON_NAME]" at bounding box center [368, 195] width 80 height 32
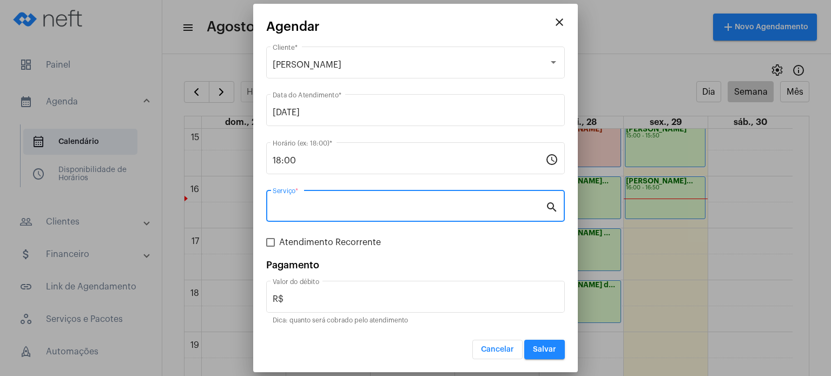
click at [332, 203] on input "Serviço *" at bounding box center [409, 208] width 273 height 10
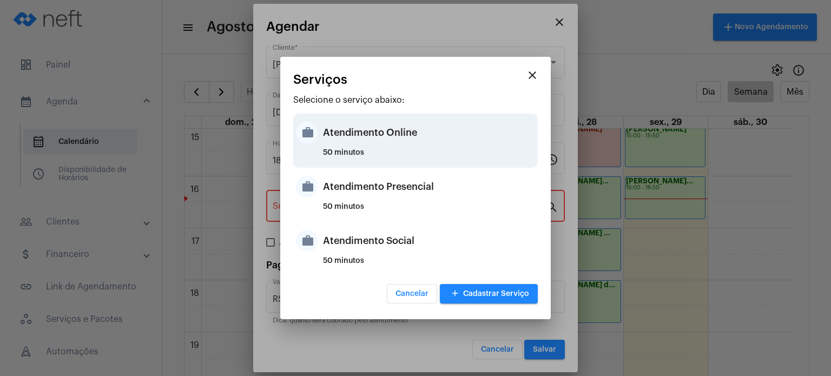
click at [368, 142] on div "Atendimento Online" at bounding box center [429, 132] width 212 height 32
type input "Atendimento Online"
type input "R$ 170"
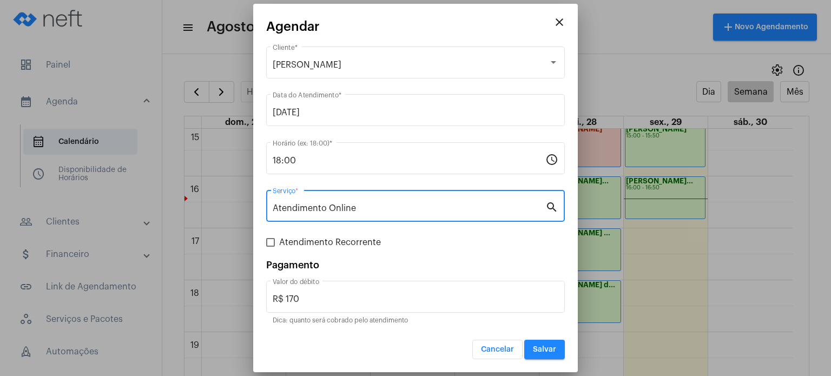
click at [543, 345] on button "Salvar" at bounding box center [544, 349] width 41 height 19
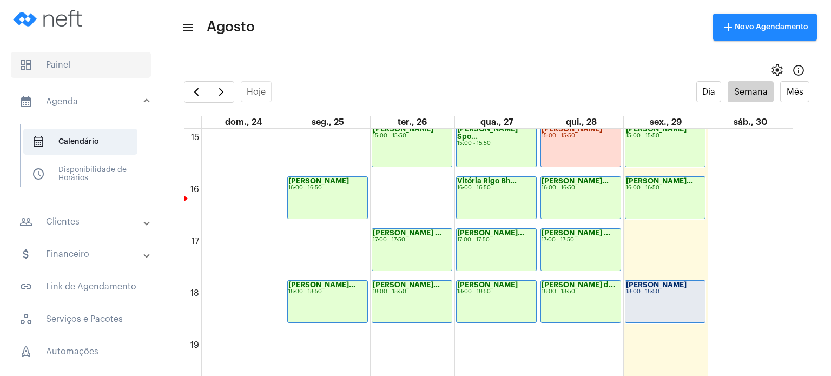
click at [75, 63] on span "dashboard Painel" at bounding box center [81, 65] width 140 height 26
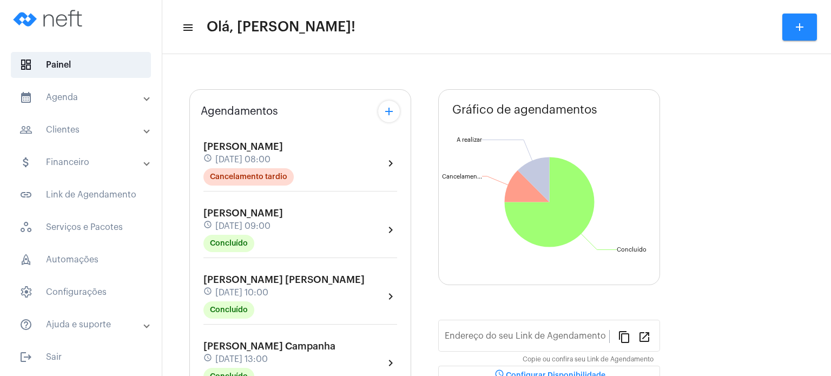
type input "[URL][DOMAIN_NAME]"
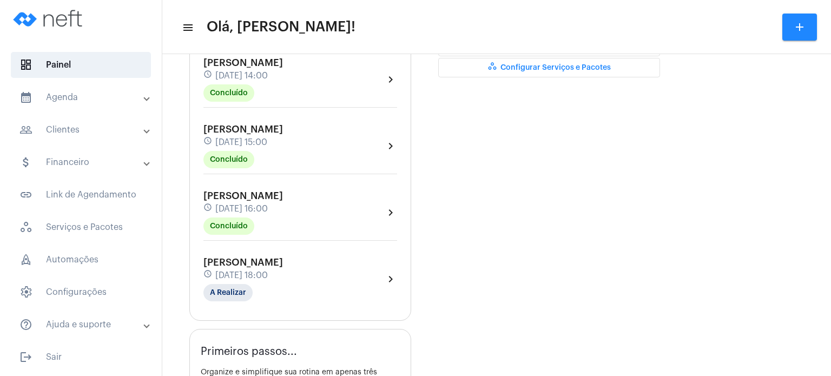
scroll to position [389, 0]
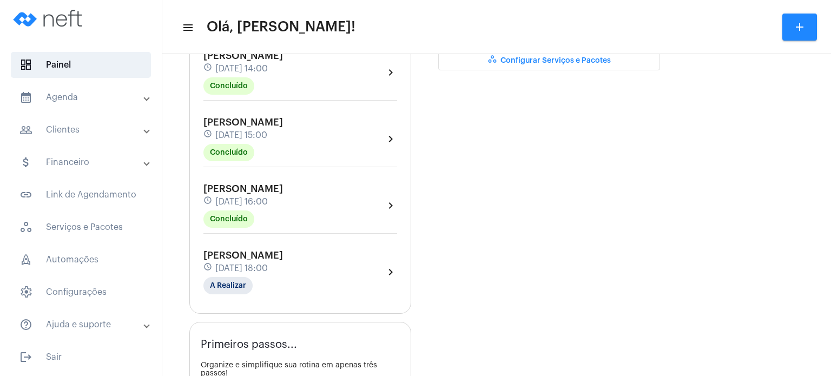
click at [226, 273] on span "[DATE] 18:00" at bounding box center [241, 268] width 52 height 10
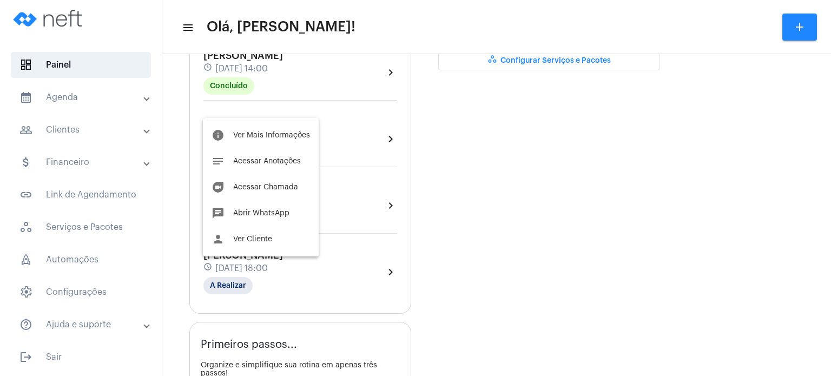
click at [172, 240] on div at bounding box center [415, 188] width 831 height 376
